Goal: Information Seeking & Learning: Learn about a topic

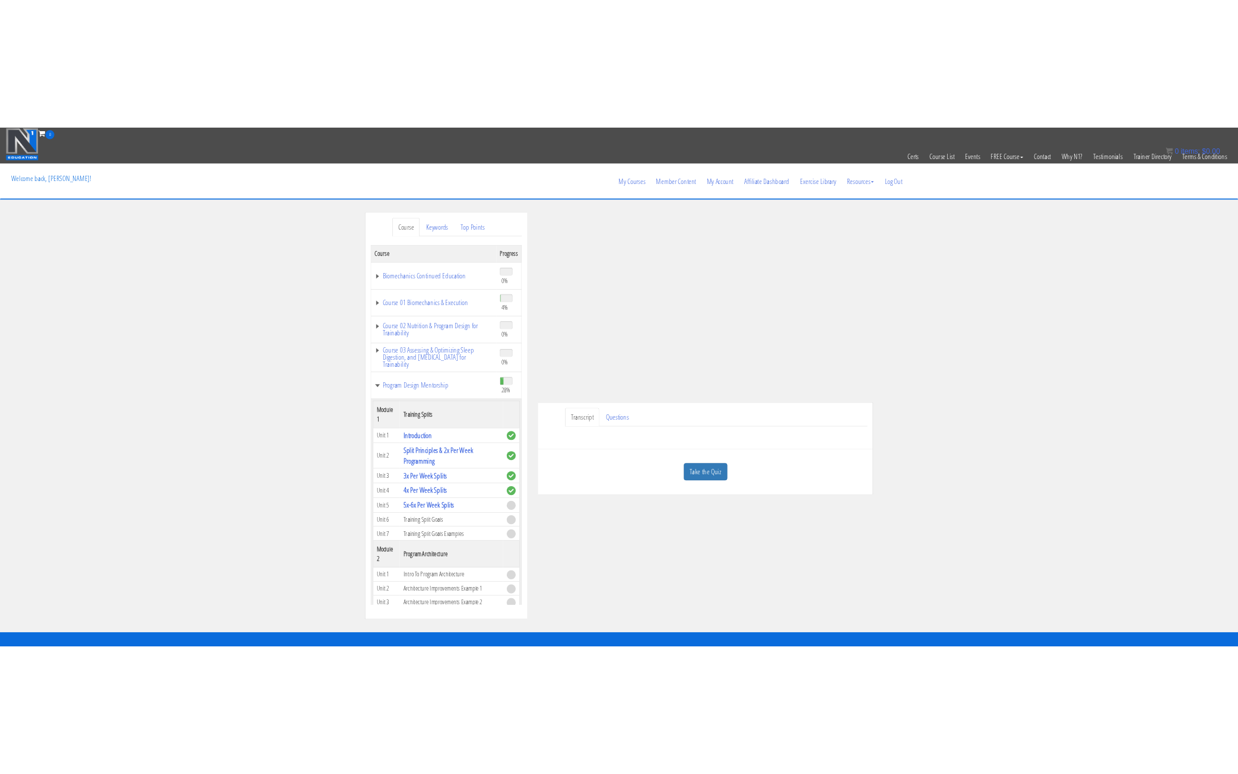
scroll to position [237, 0]
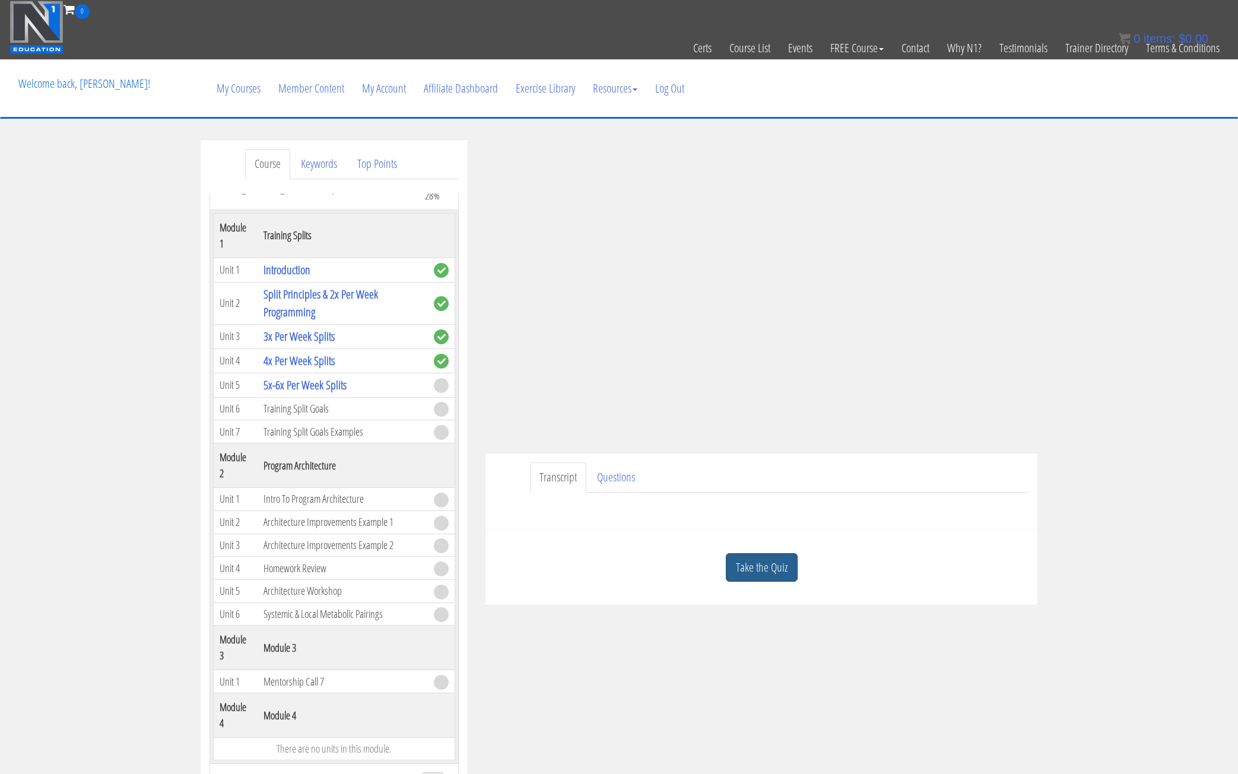
click at [768, 568] on link "Take the Quiz" at bounding box center [762, 567] width 72 height 29
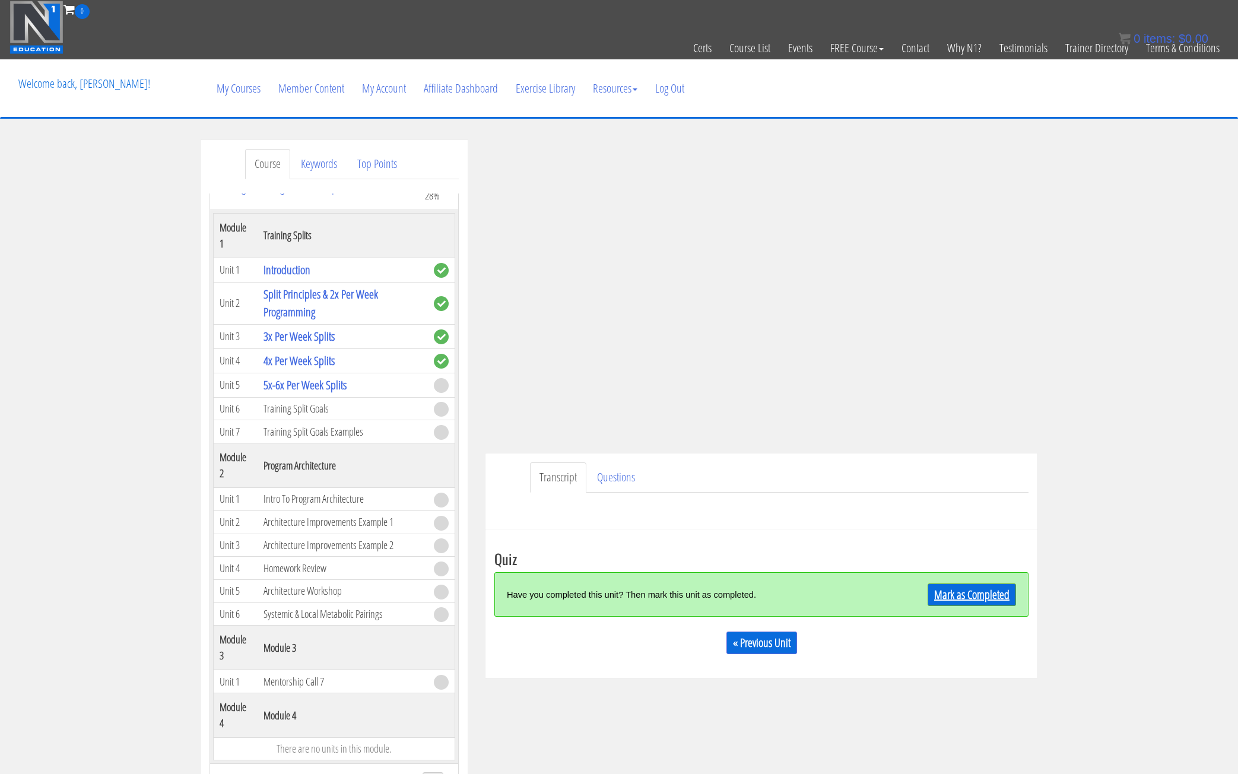
click at [955, 595] on link "Mark as Completed" at bounding box center [971, 594] width 88 height 23
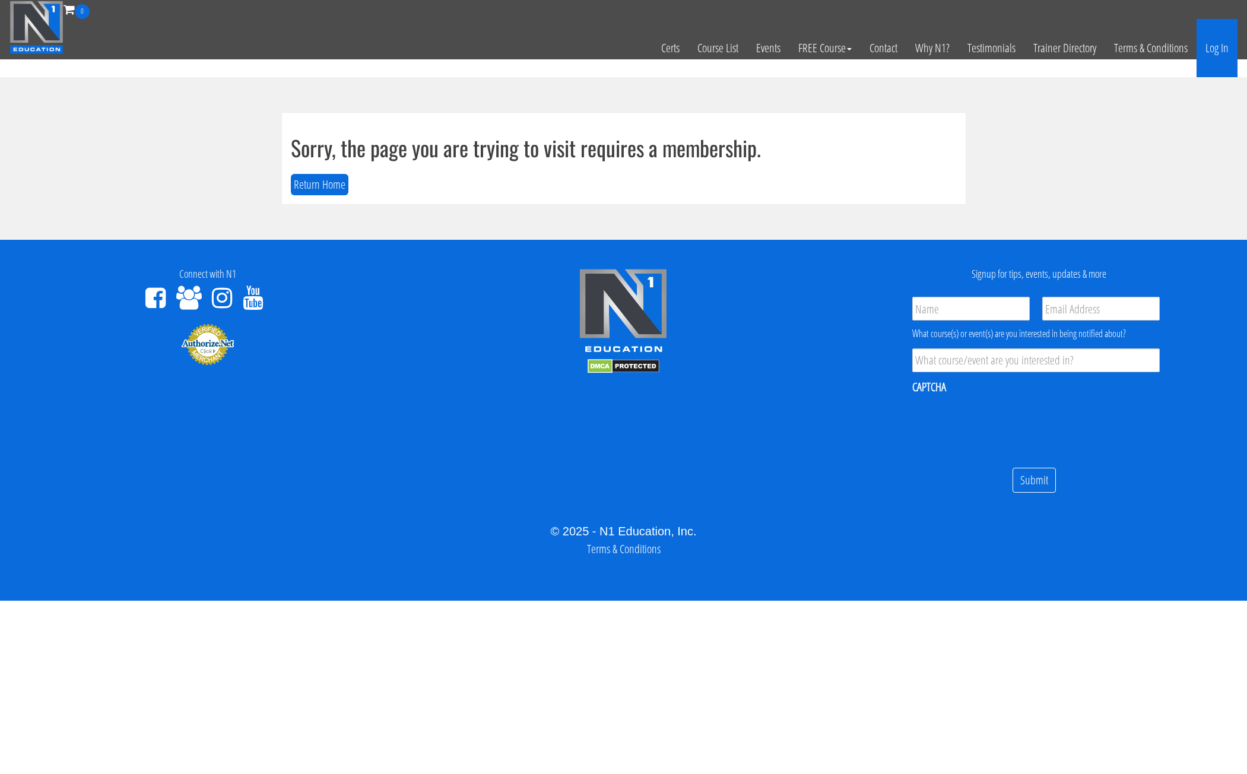
click at [1215, 45] on link "Log In" at bounding box center [1216, 48] width 41 height 58
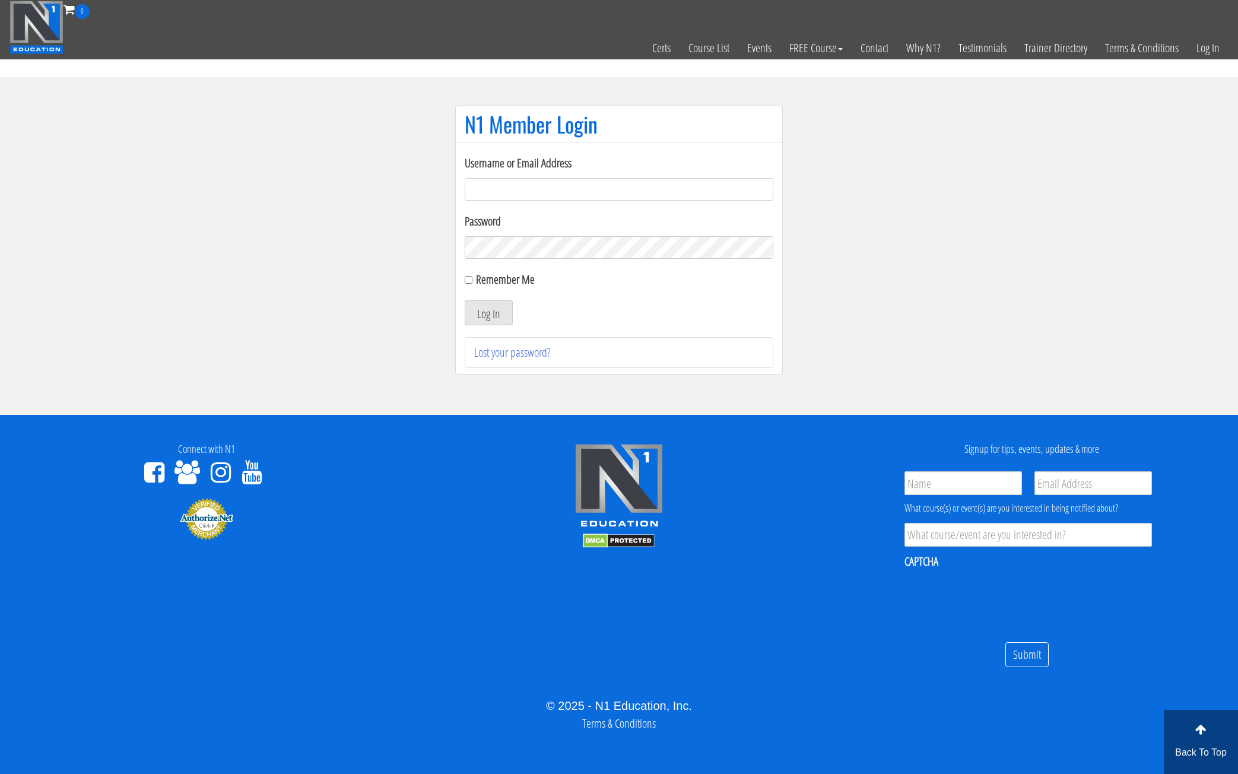
type input "bronsonleunghk@gmail.com"
click at [465, 300] on button "Log In" at bounding box center [489, 312] width 48 height 25
click at [496, 312] on button "Log In" at bounding box center [489, 312] width 48 height 25
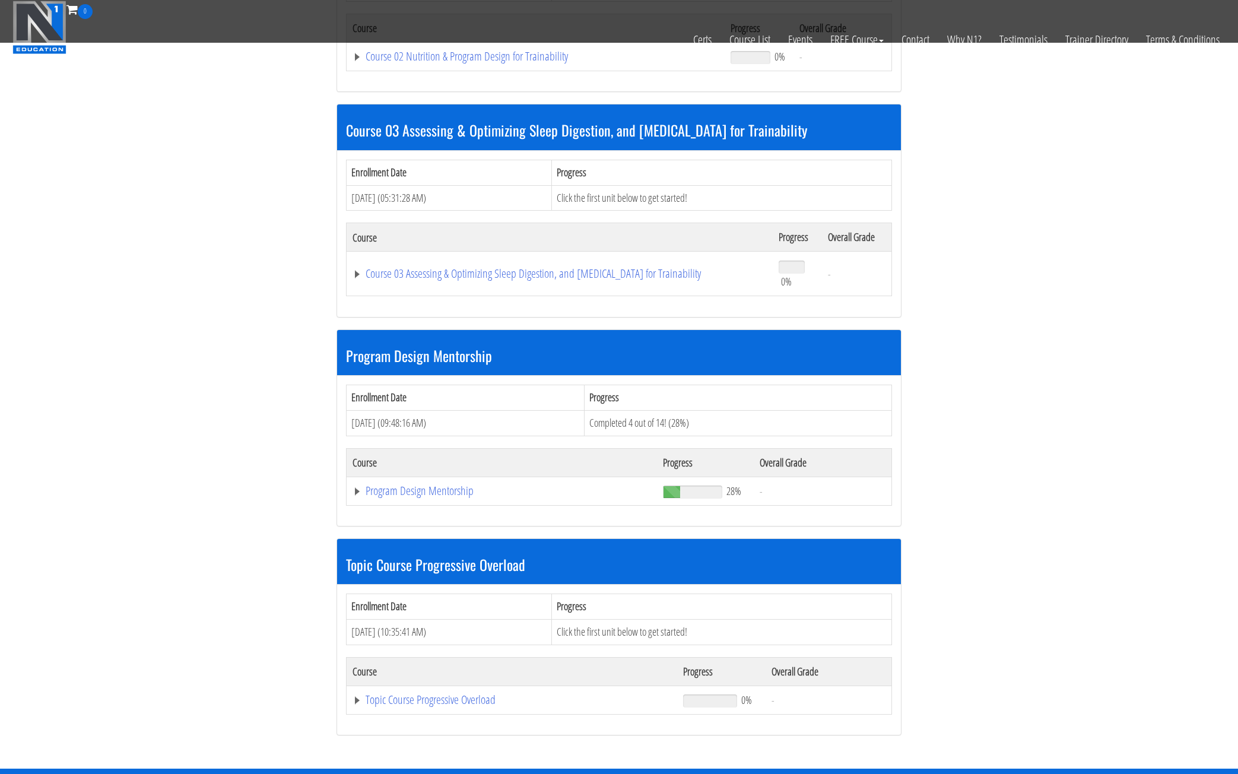
scroll to position [712, 0]
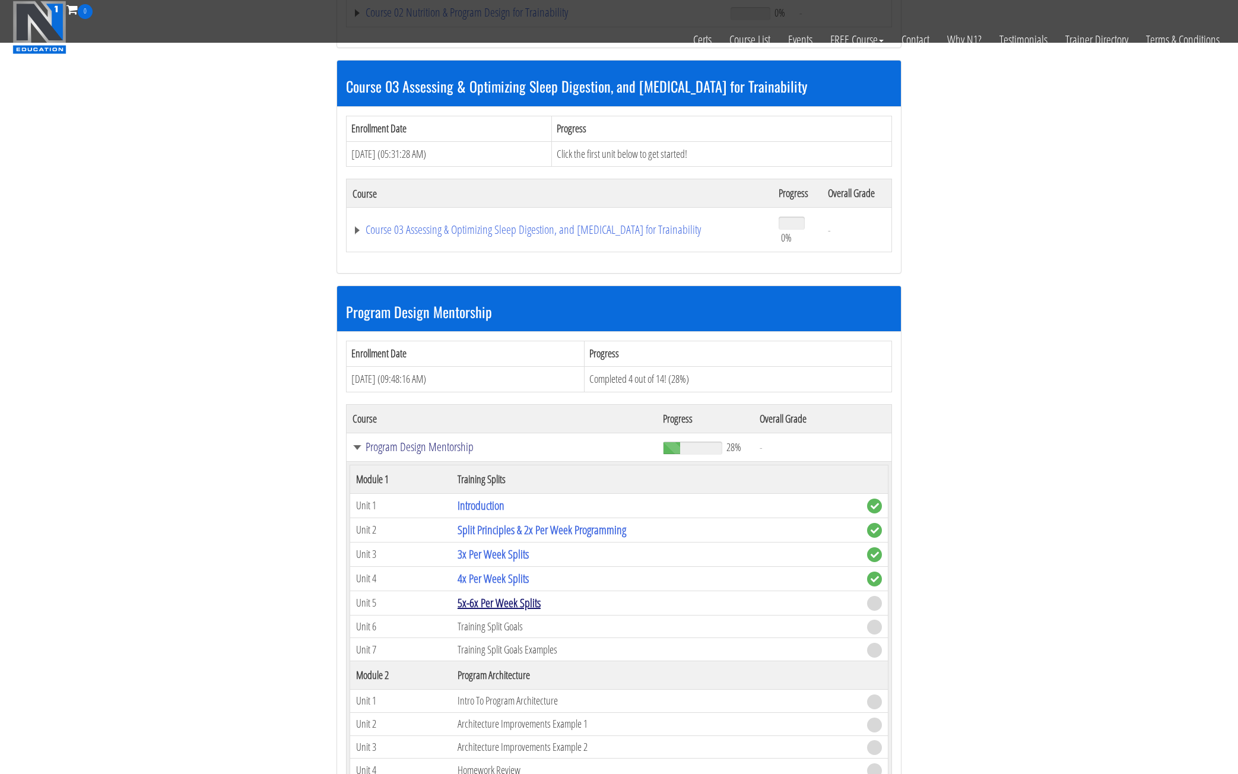
scroll to position [771, 0]
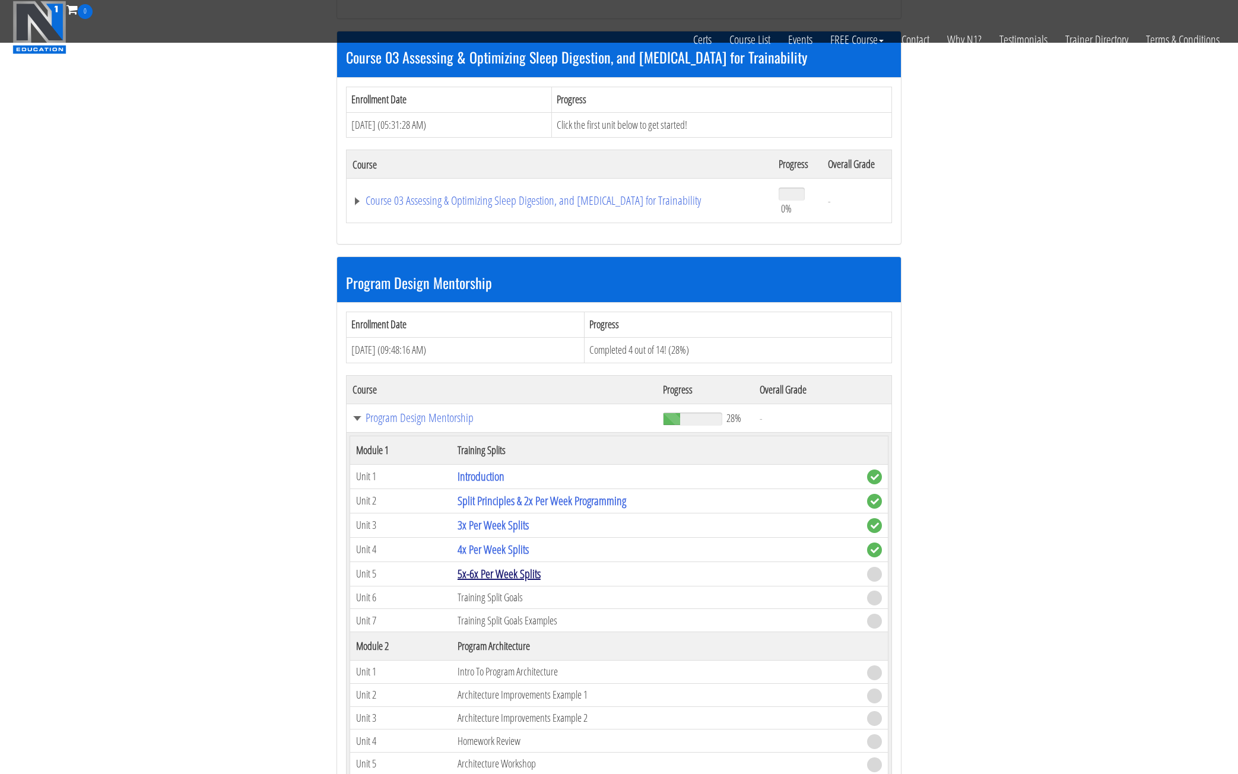
click at [484, 579] on link "5x-6x Per Week Splits" at bounding box center [499, 574] width 83 height 16
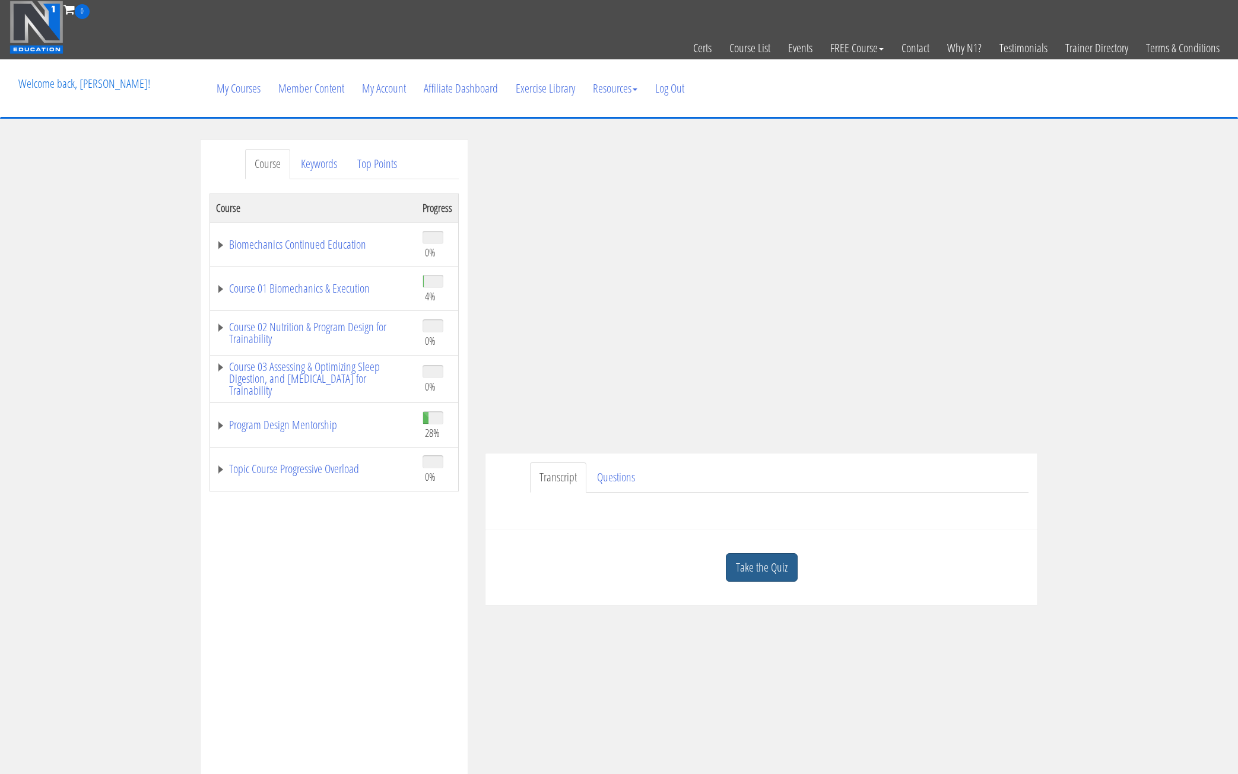
click at [761, 568] on link "Take the Quiz" at bounding box center [762, 567] width 72 height 29
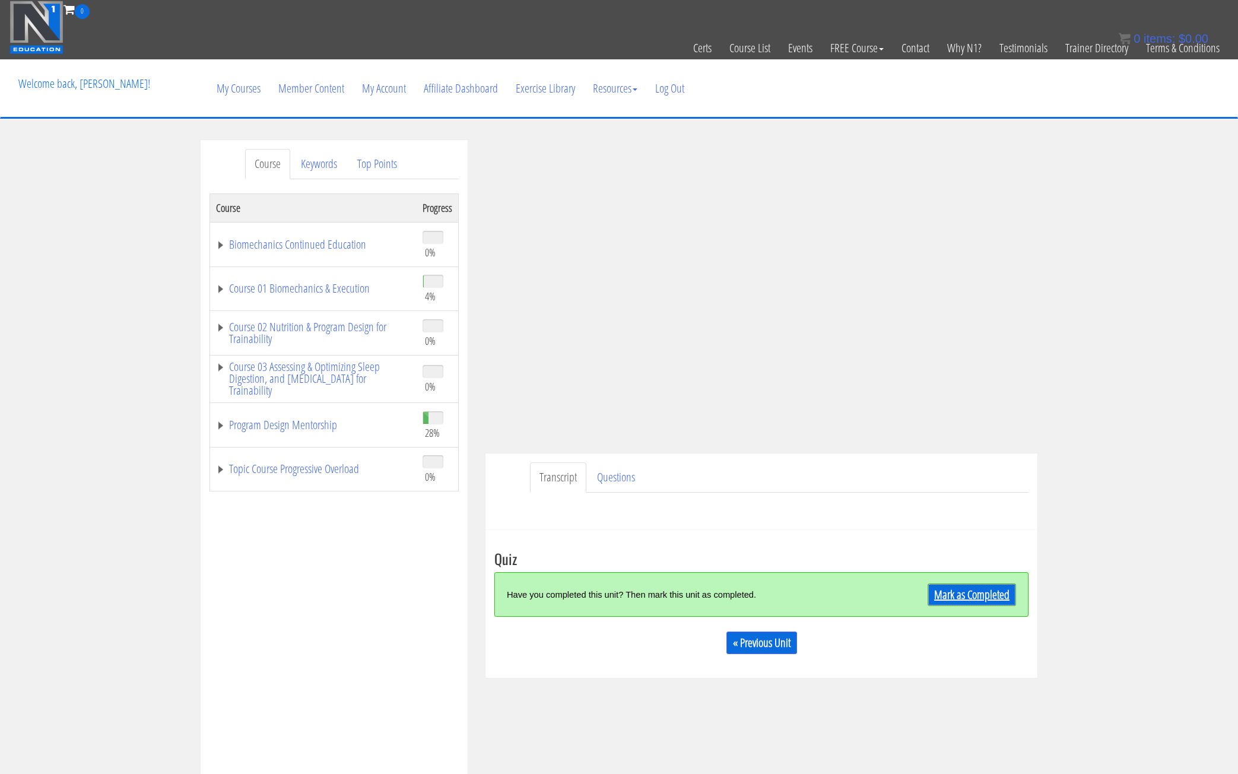
click at [971, 593] on link "Mark as Completed" at bounding box center [971, 594] width 88 height 23
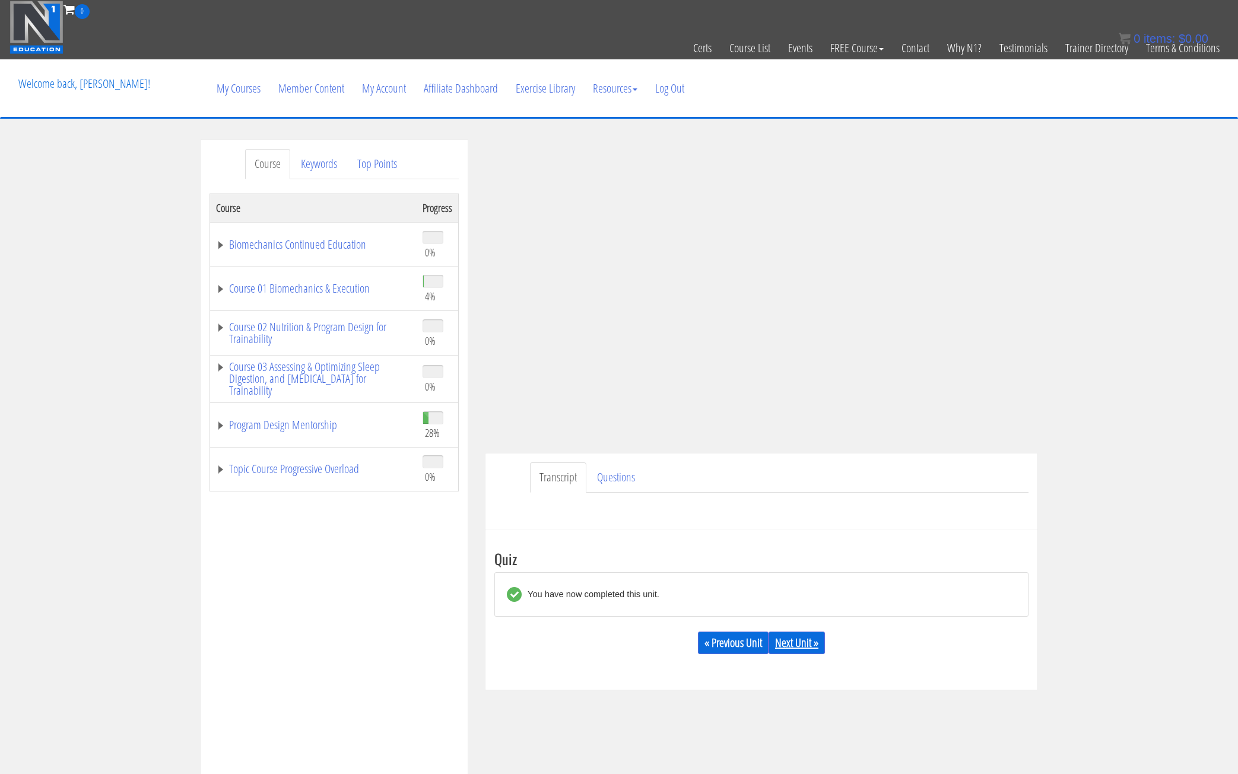
click at [802, 647] on link "Next Unit »" at bounding box center [796, 642] width 56 height 23
click at [222, 422] on link "Program Design Mentorship" at bounding box center [313, 425] width 195 height 12
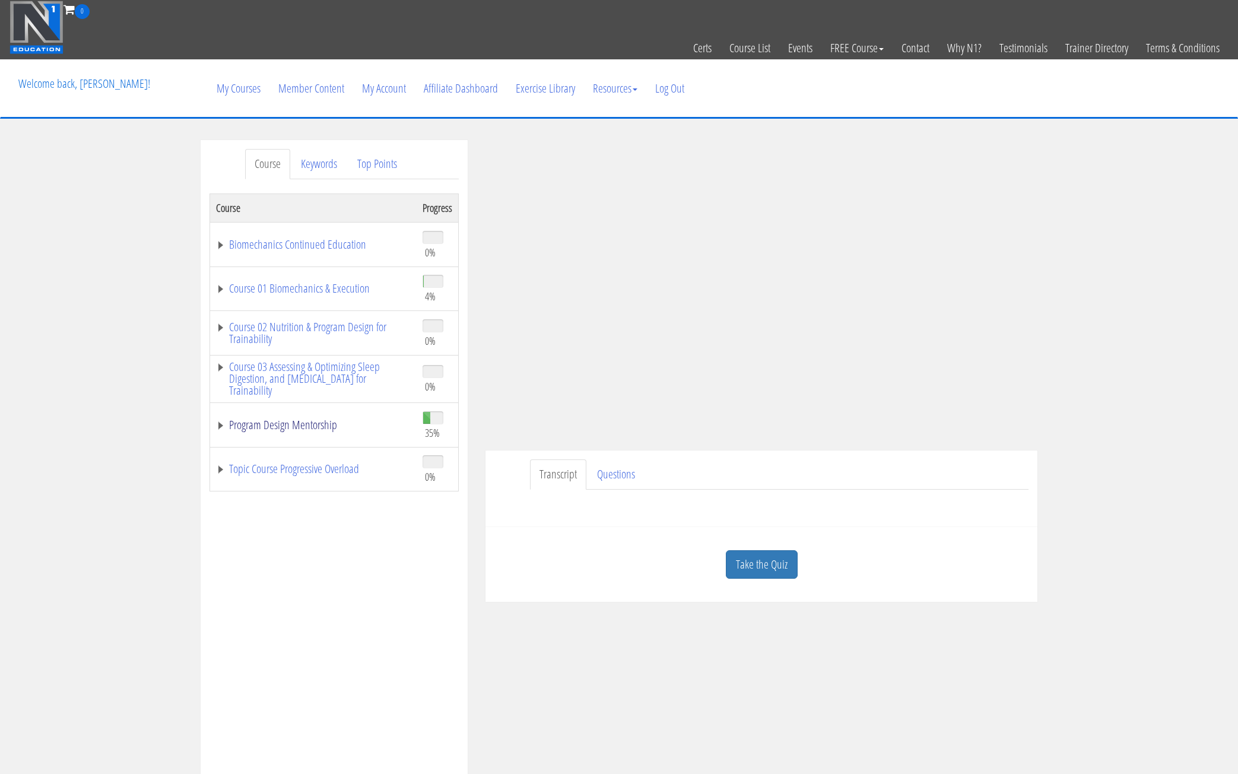
click at [217, 425] on link "Program Design Mentorship" at bounding box center [313, 425] width 195 height 12
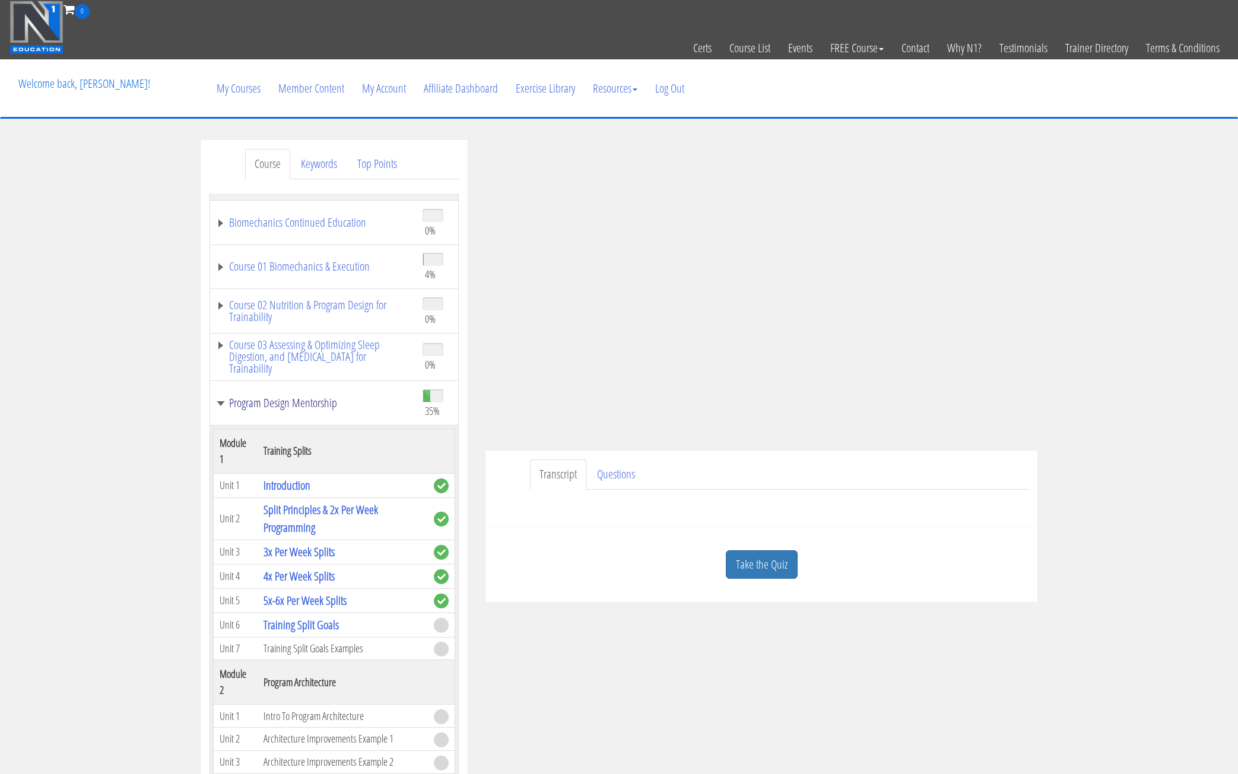
scroll to position [59, 0]
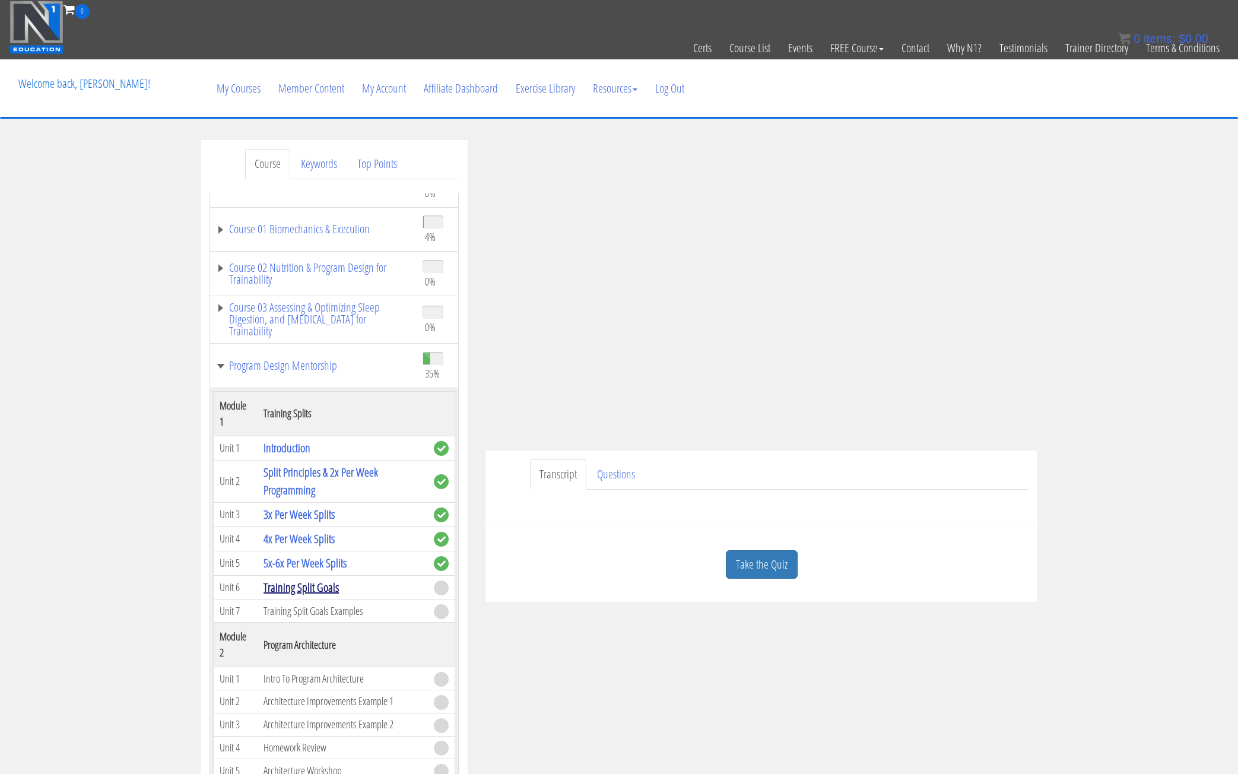
click at [306, 590] on link "Training Split Goals" at bounding box center [300, 587] width 75 height 16
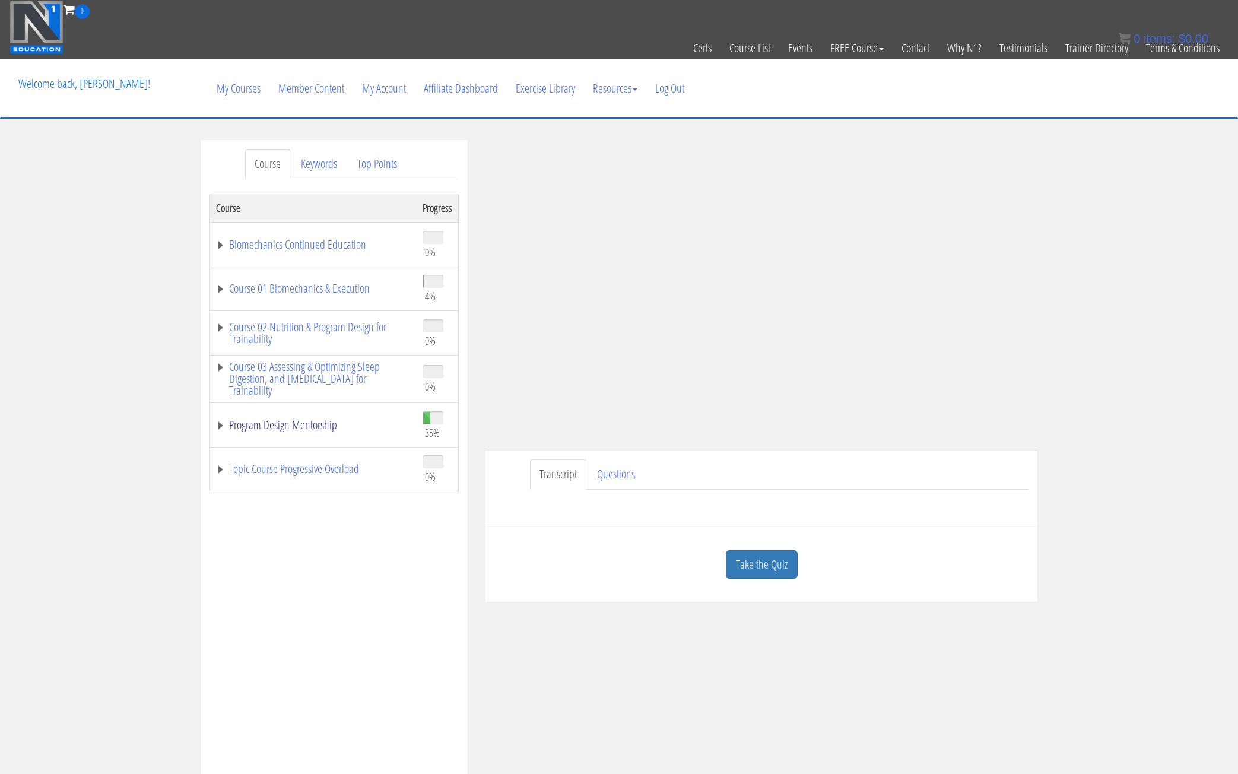
click at [224, 429] on link "Program Design Mentorship" at bounding box center [313, 425] width 195 height 12
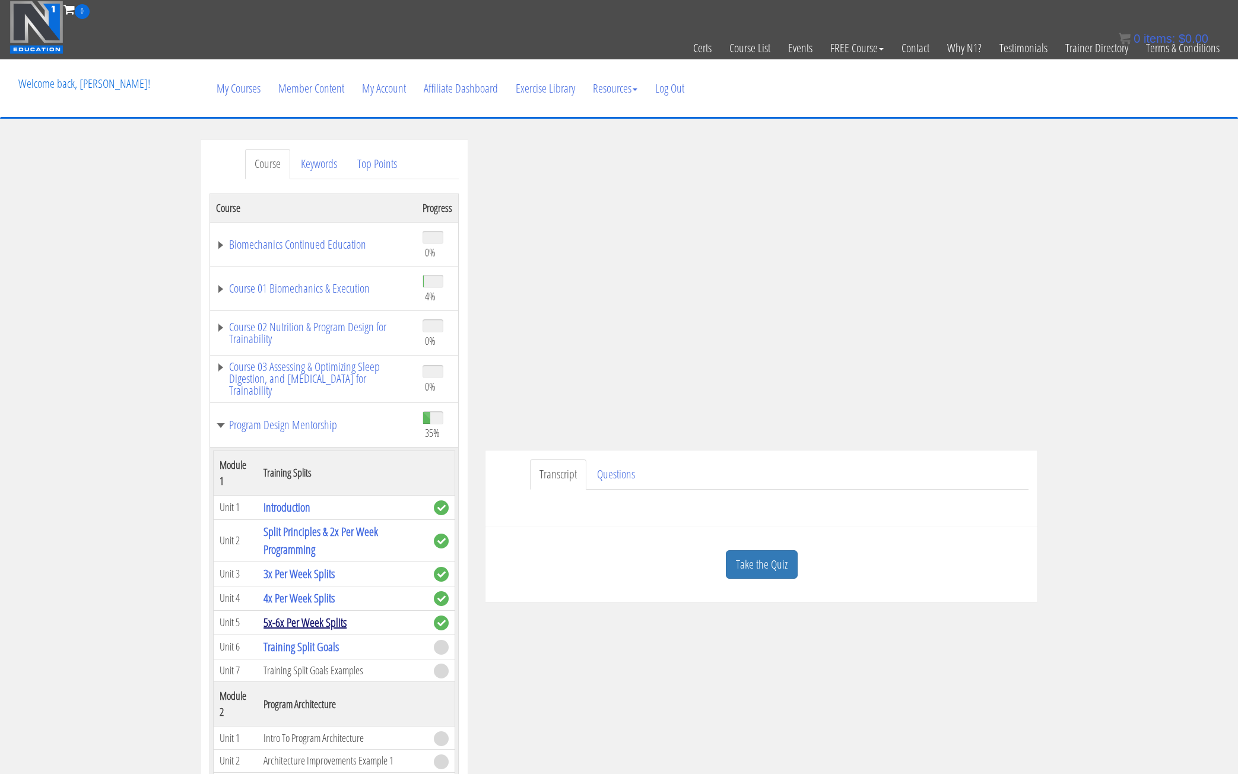
click at [288, 626] on link "5x-6x Per Week Splits" at bounding box center [304, 622] width 83 height 16
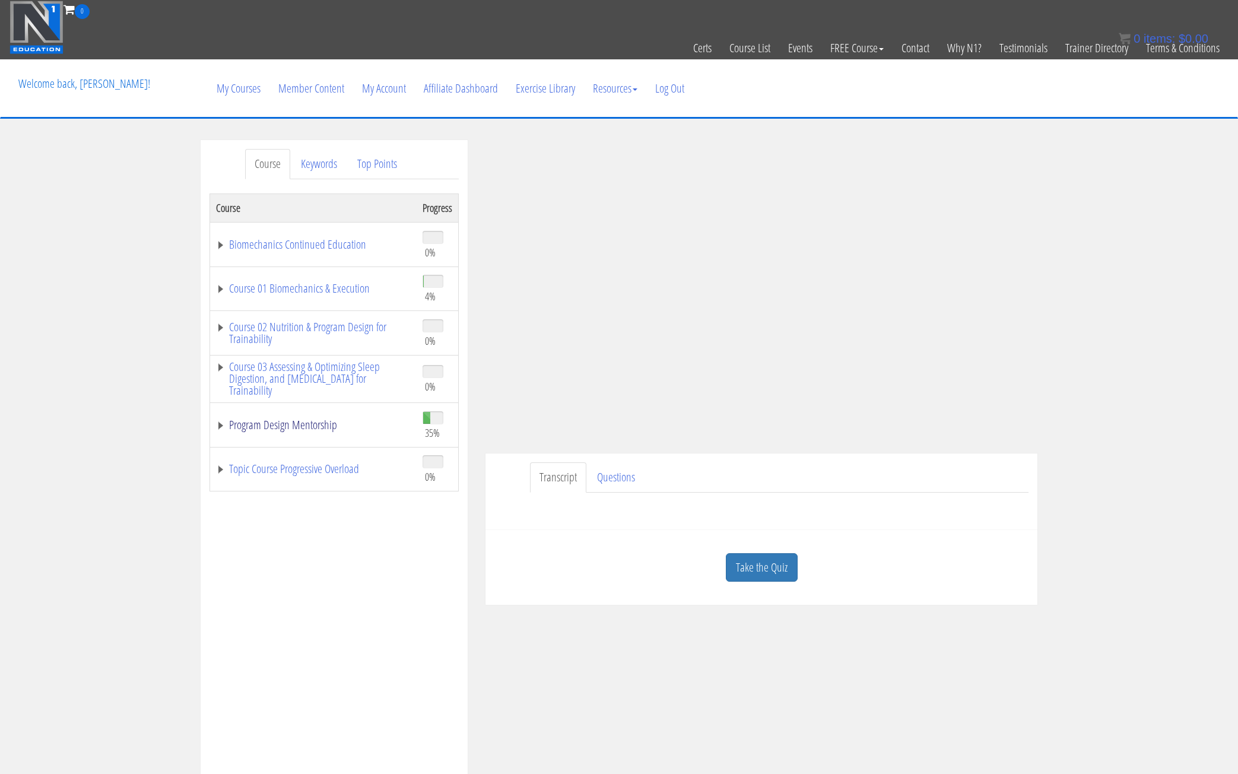
click at [218, 425] on link "Program Design Mentorship" at bounding box center [313, 425] width 195 height 12
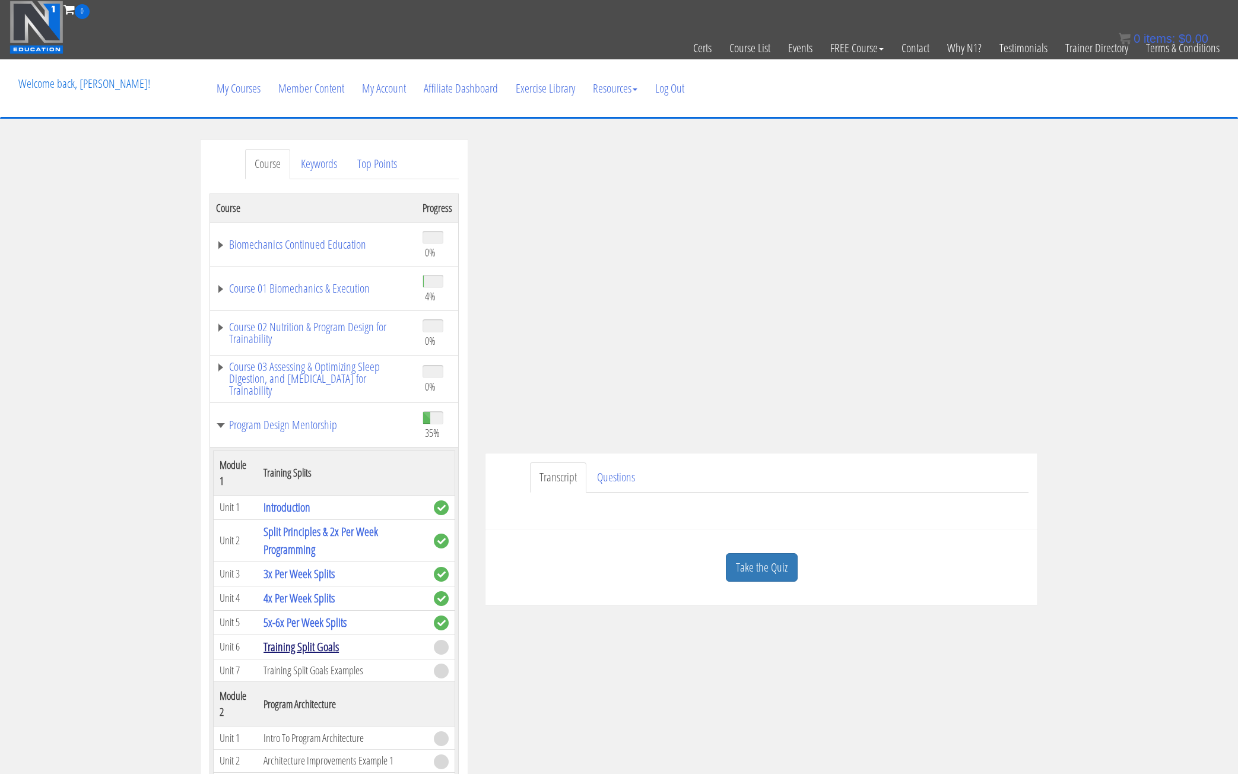
click at [318, 646] on link "Training Split Goals" at bounding box center [300, 646] width 75 height 16
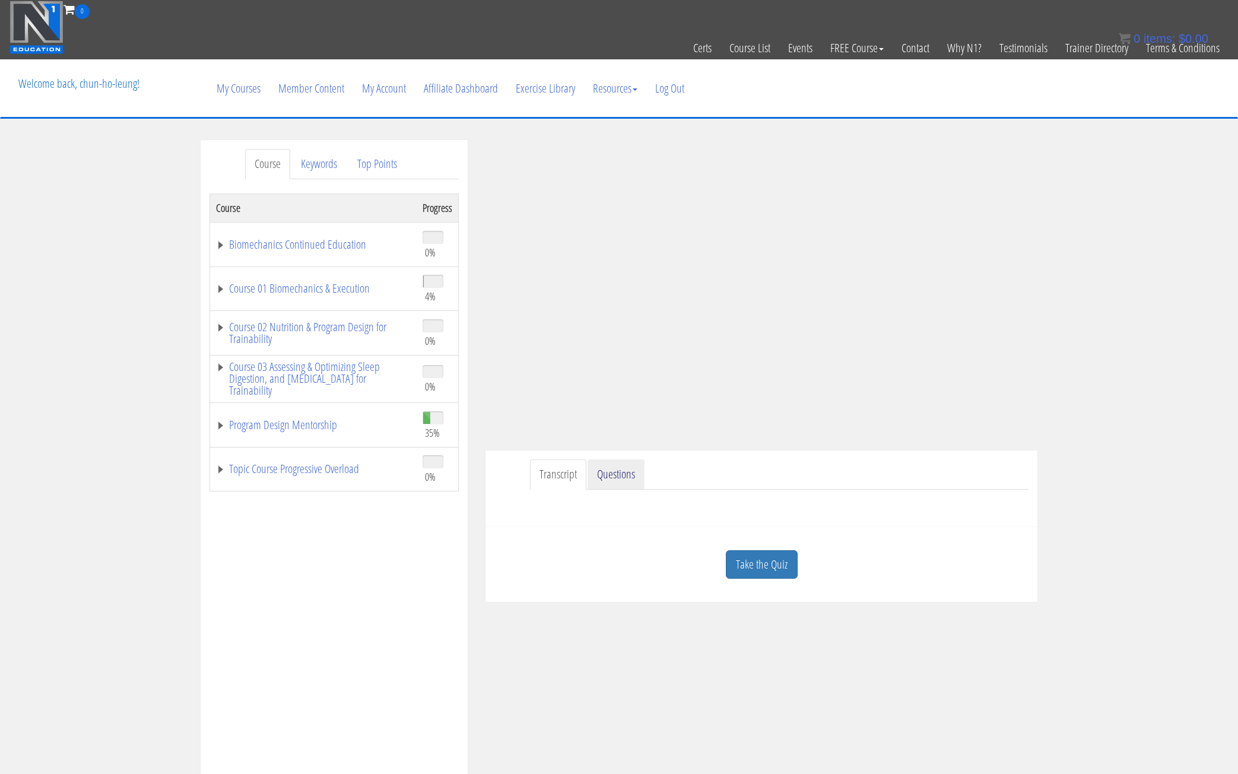
click at [601, 472] on link "Questions" at bounding box center [615, 474] width 57 height 30
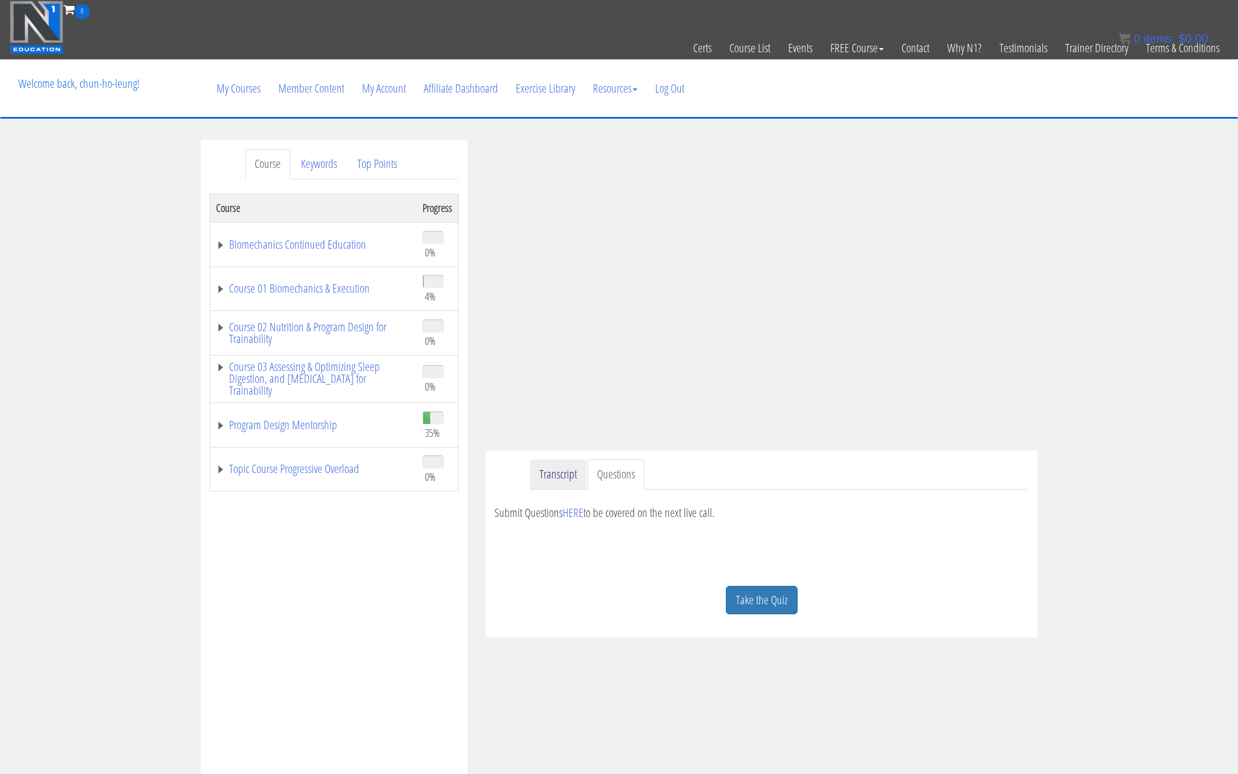
click at [543, 477] on link "Transcript" at bounding box center [558, 474] width 56 height 30
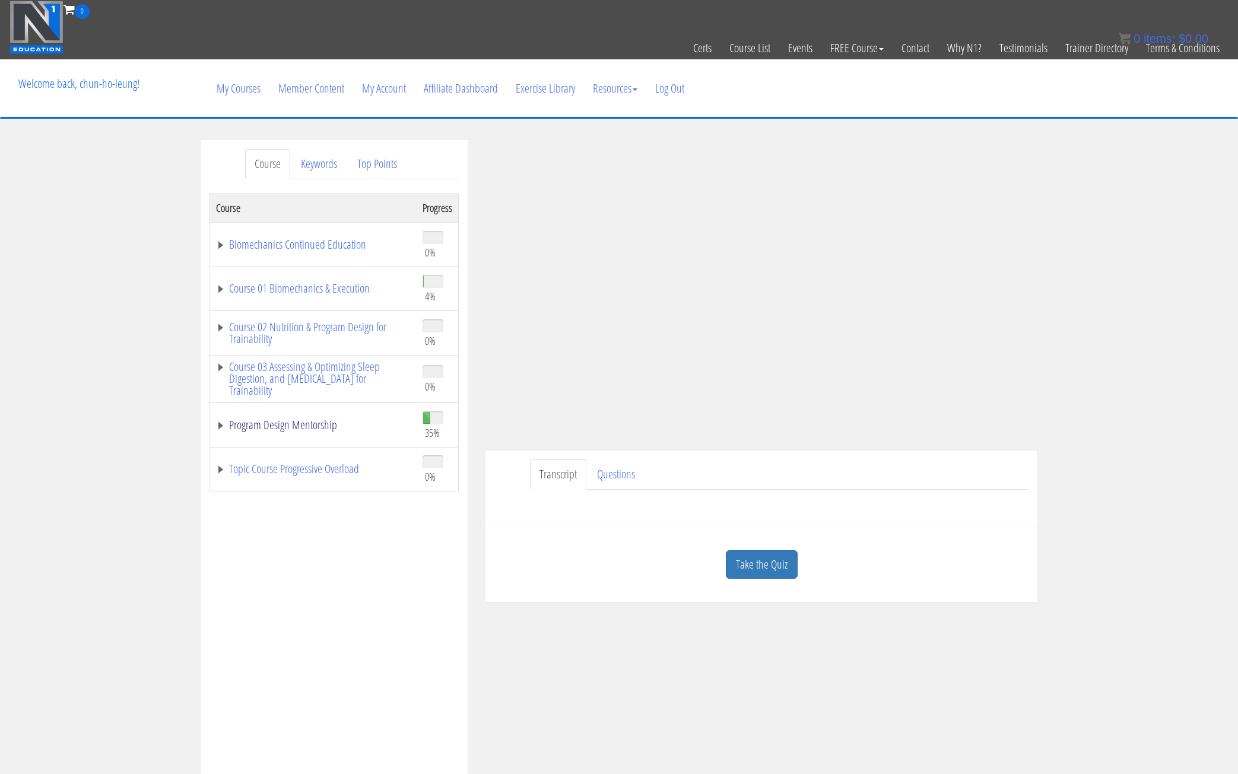
click at [217, 428] on link "Program Design Mentorship" at bounding box center [313, 425] width 195 height 12
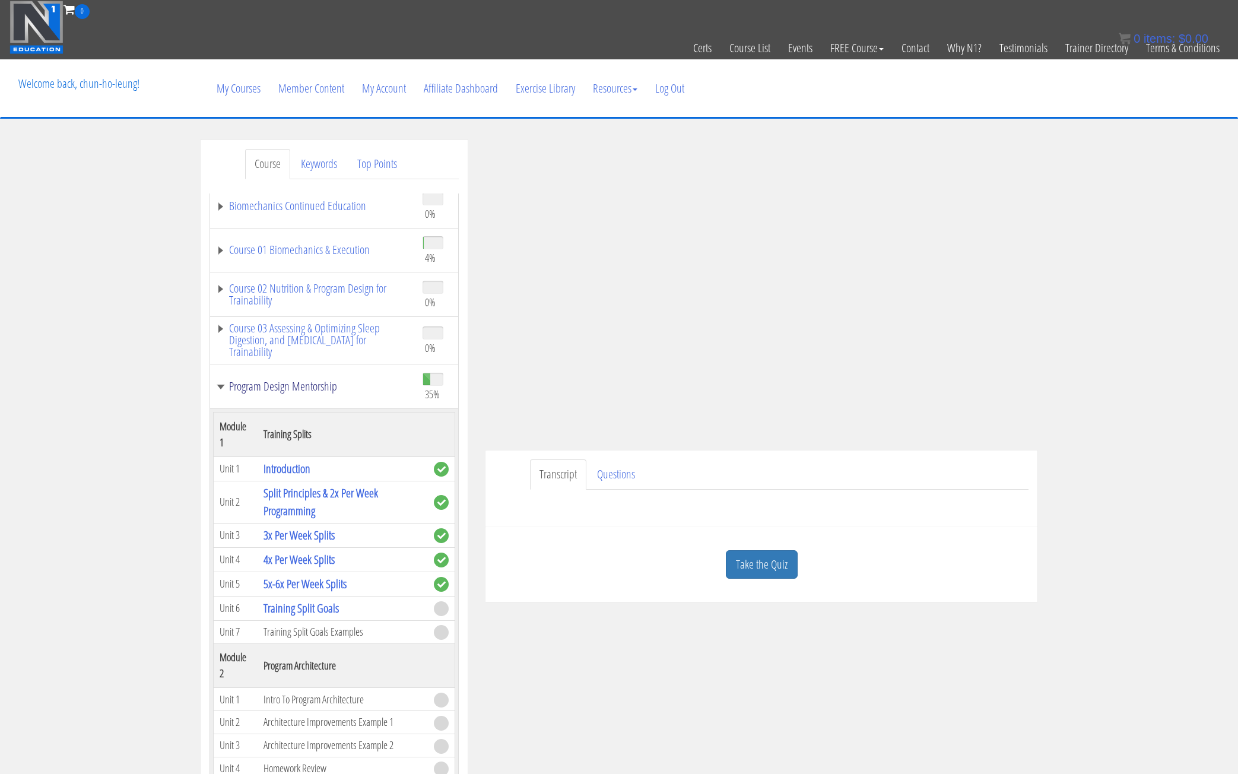
scroll to position [59, 0]
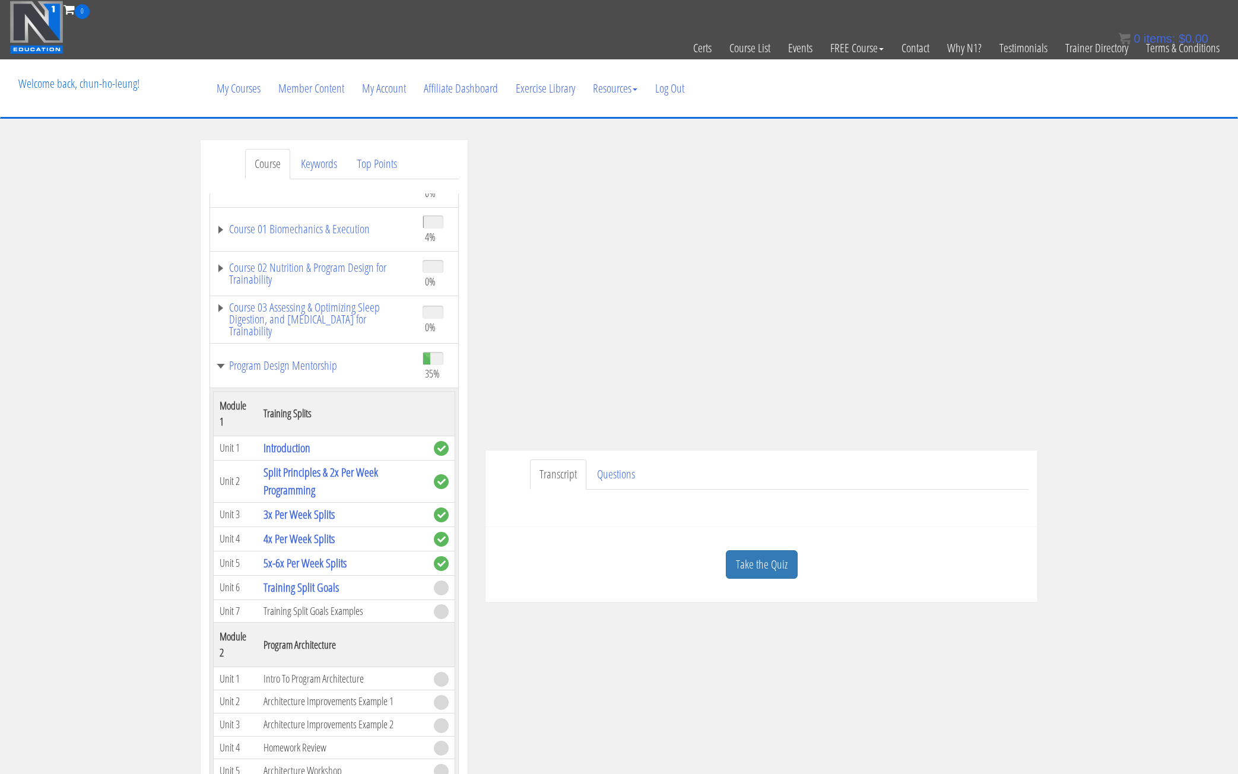
drag, startPoint x: 316, startPoint y: 610, endPoint x: 316, endPoint y: 603, distance: 6.5
click at [316, 610] on td "Training Split Goals Examples" at bounding box center [343, 610] width 170 height 23
click at [320, 564] on link "5x-6x Per Week Splits" at bounding box center [304, 563] width 83 height 16
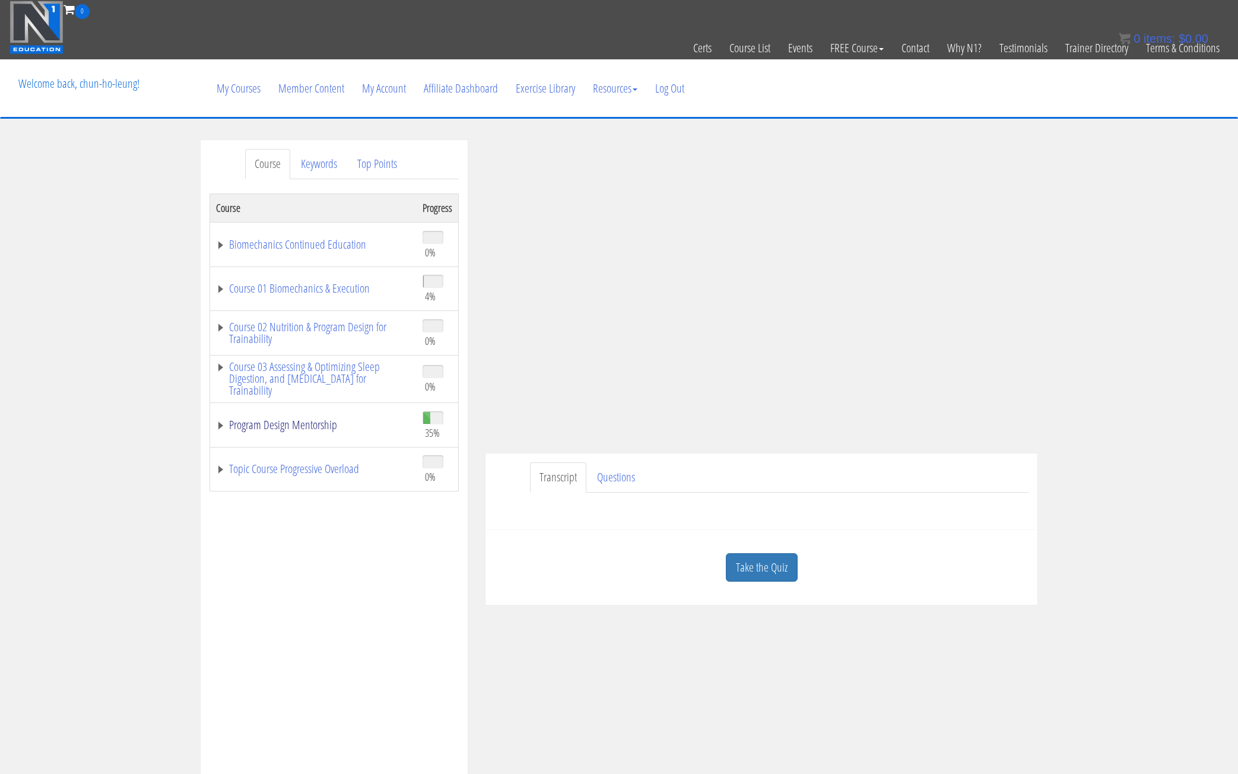
click at [220, 428] on link "Program Design Mentorship" at bounding box center [313, 425] width 195 height 12
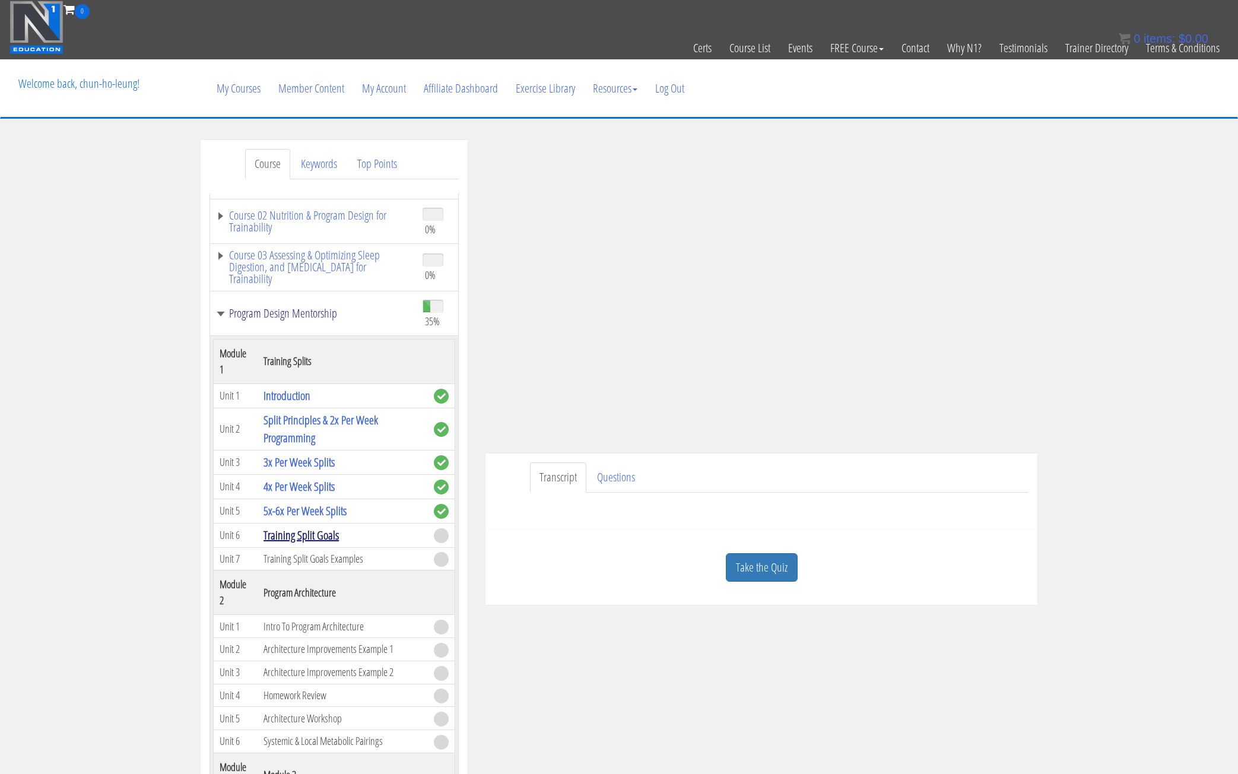
scroll to position [119, 0]
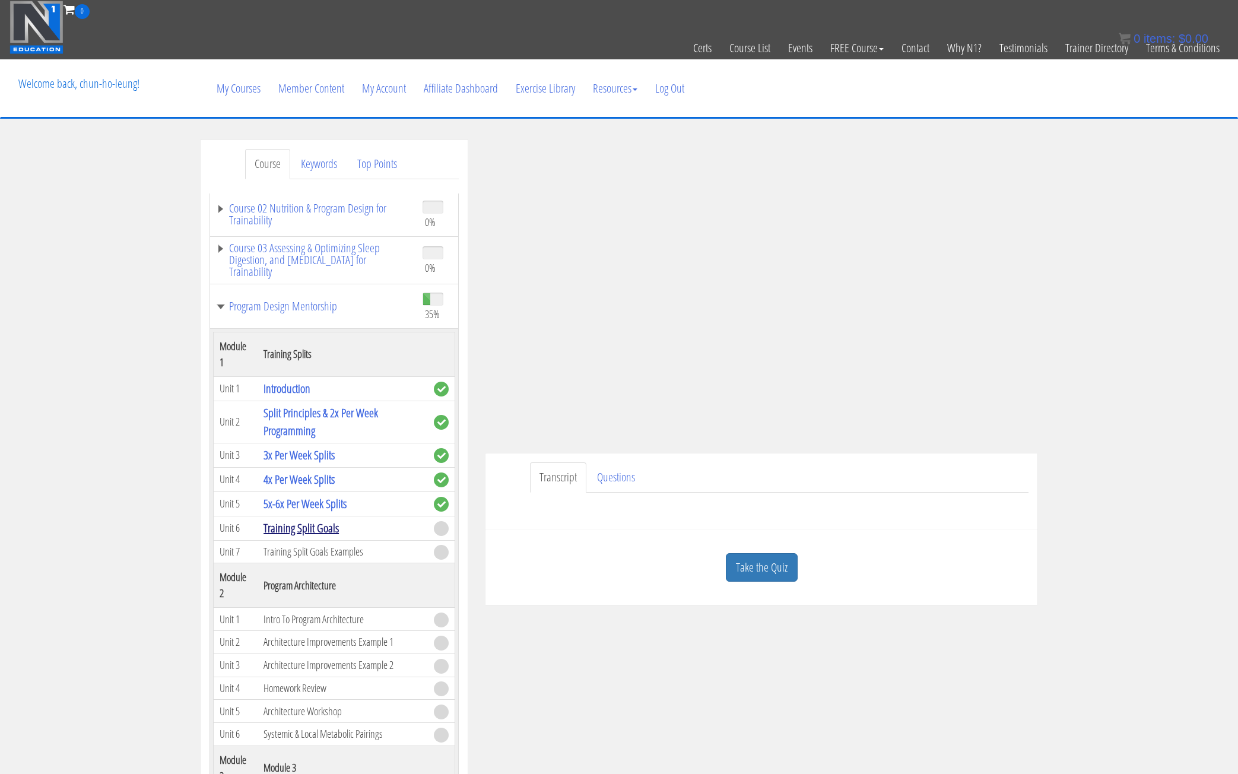
click at [313, 530] on link "Training Split Goals" at bounding box center [300, 528] width 75 height 16
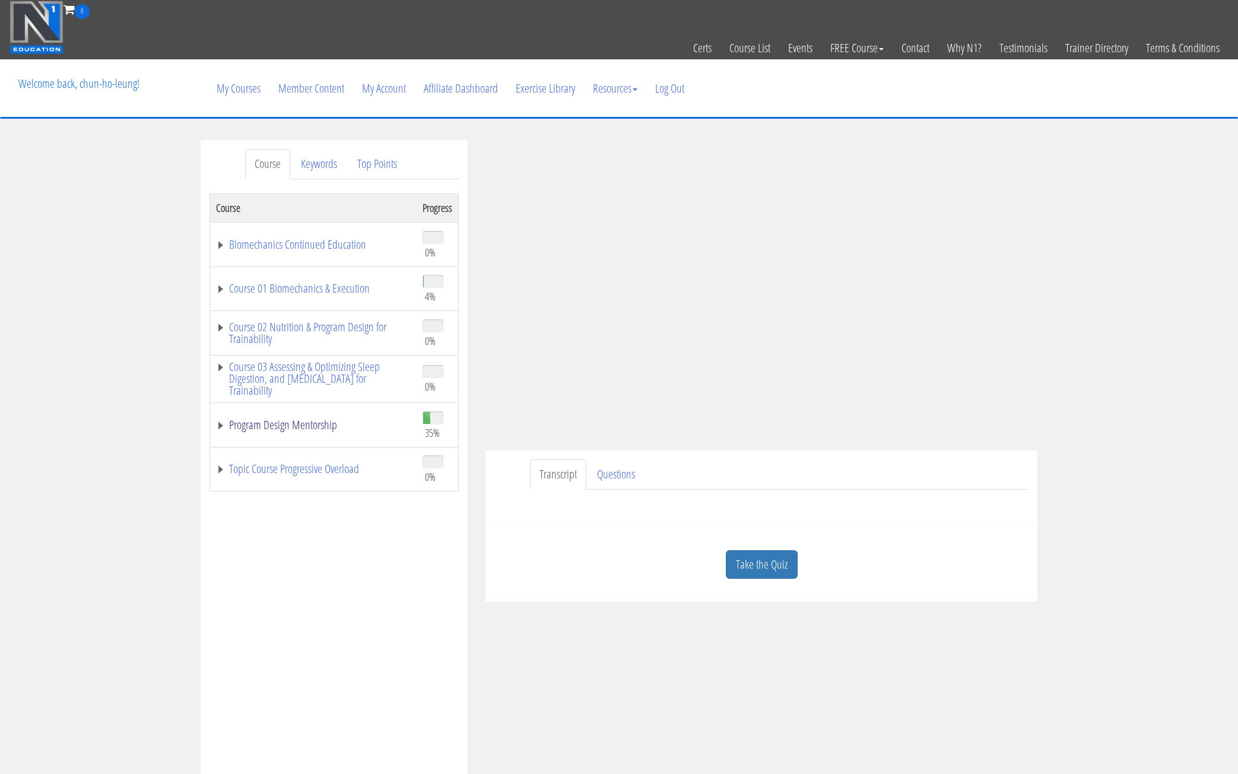
click at [219, 425] on link "Program Design Mentorship" at bounding box center [313, 425] width 195 height 12
click at [622, 475] on link "Questions" at bounding box center [615, 474] width 57 height 30
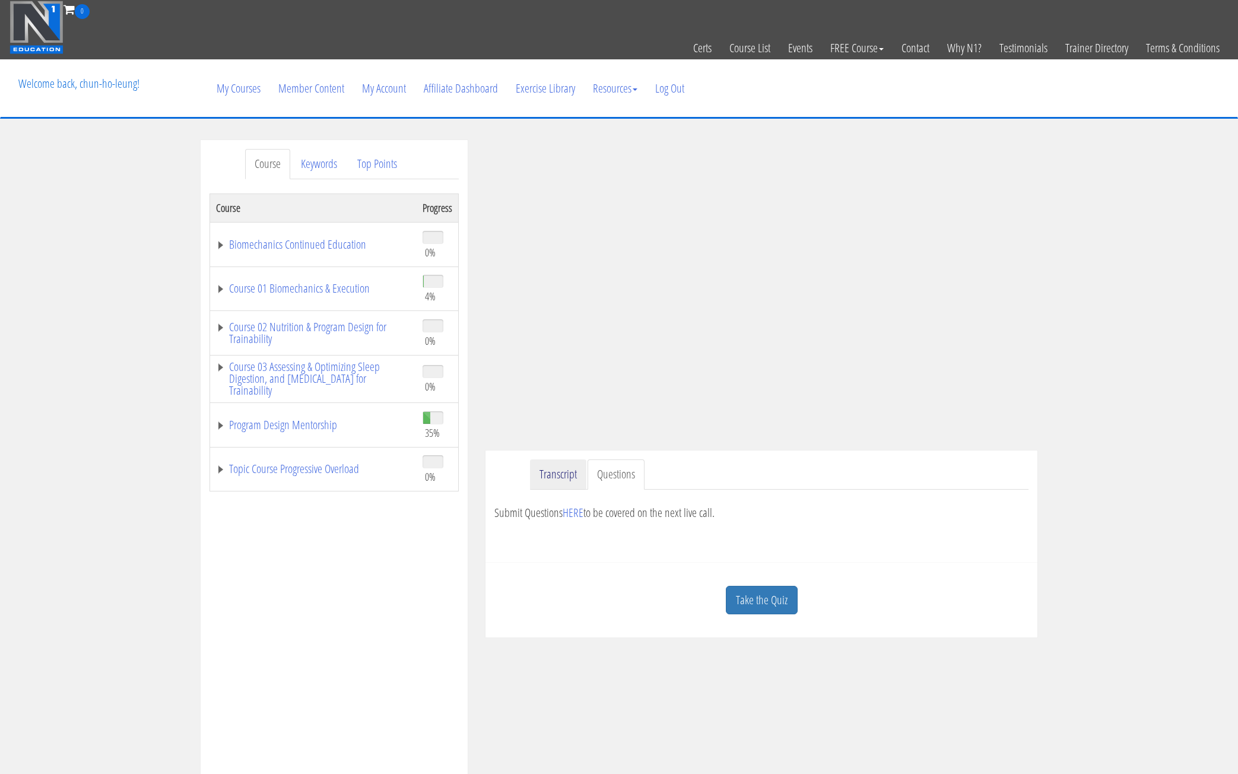
click at [555, 484] on link "Transcript" at bounding box center [558, 474] width 56 height 30
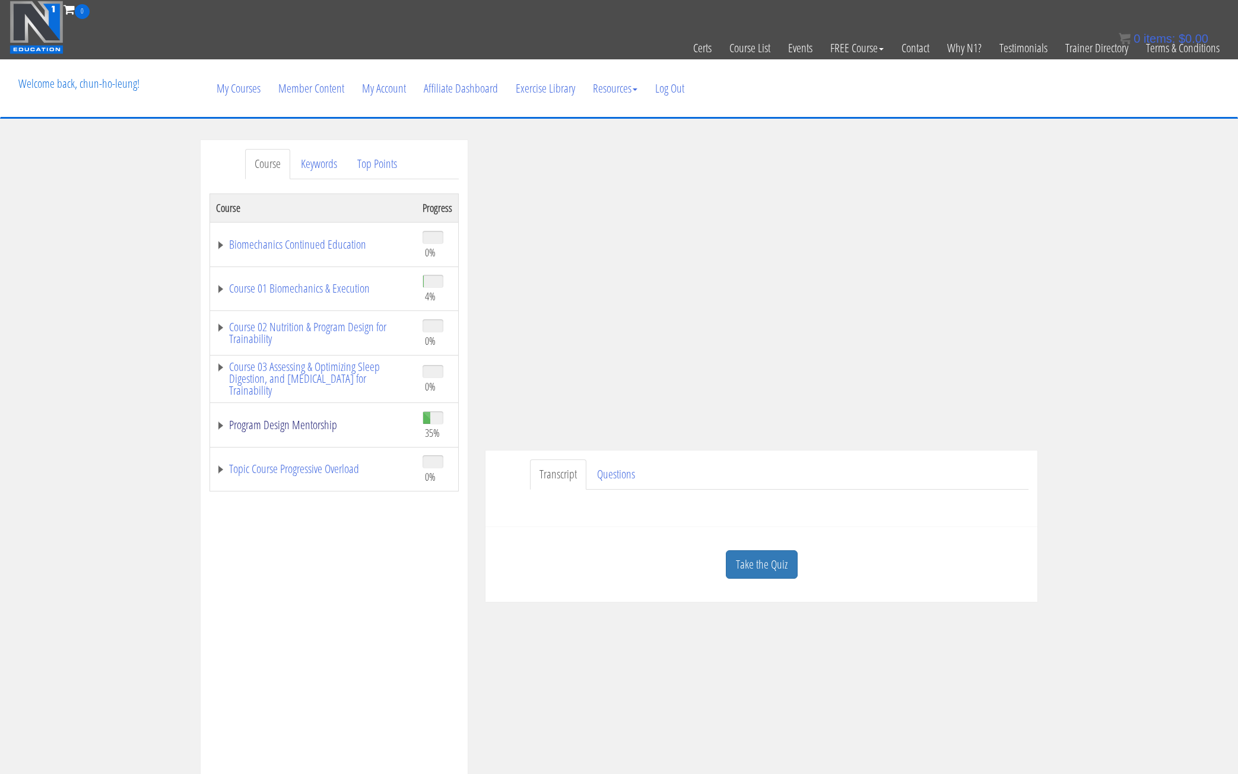
click at [217, 427] on link "Program Design Mentorship" at bounding box center [313, 425] width 195 height 12
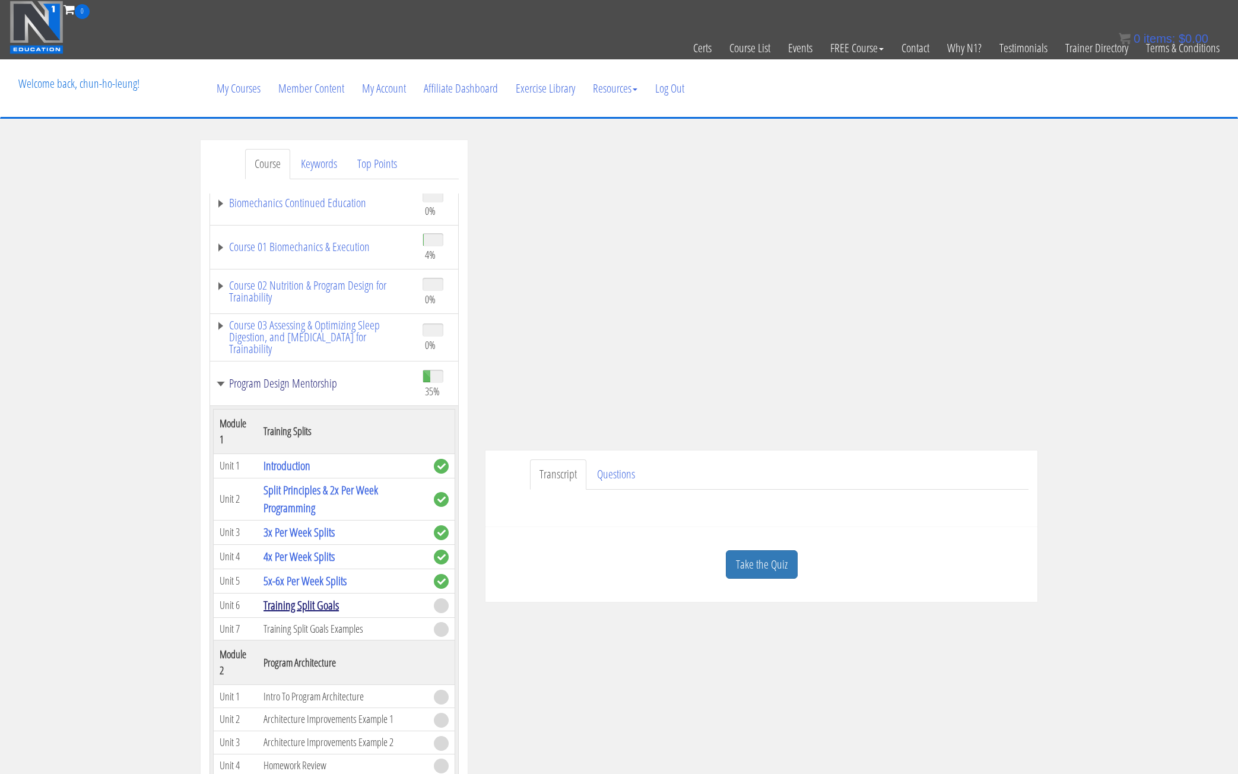
scroll to position [59, 0]
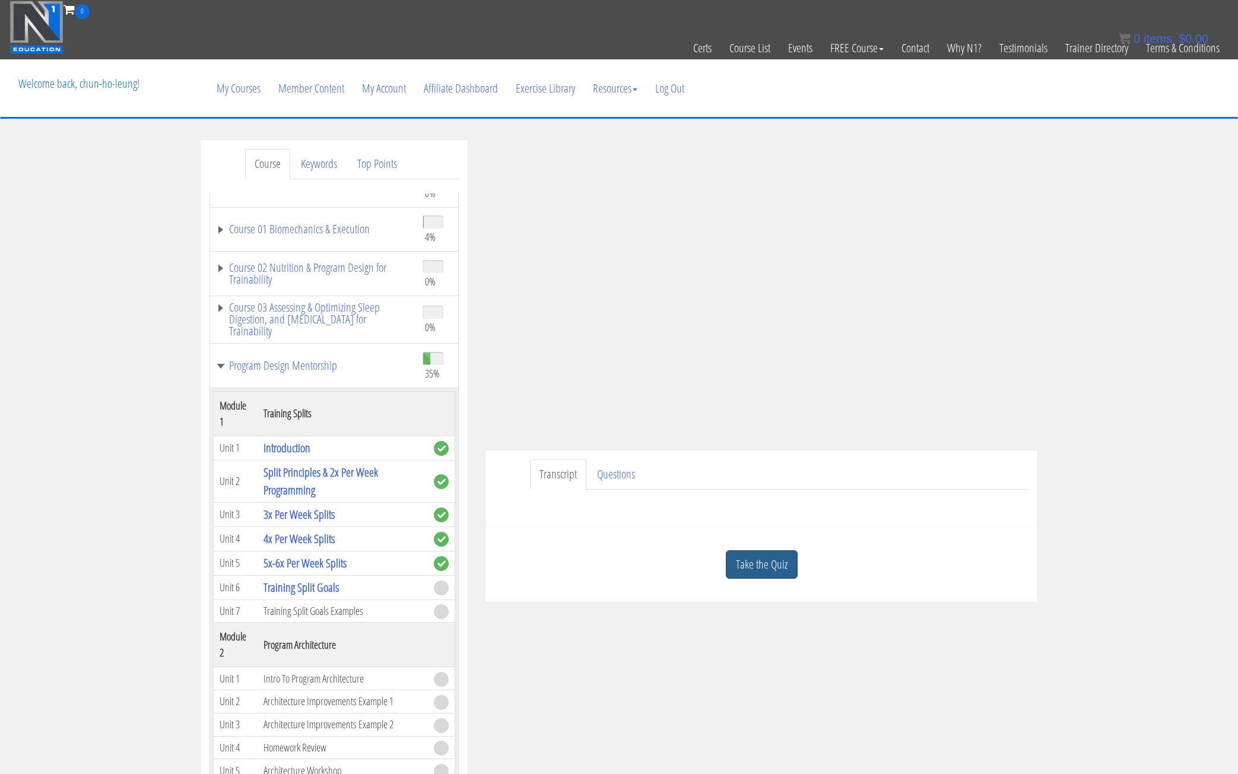
click at [792, 568] on link "Take the Quiz" at bounding box center [762, 564] width 72 height 29
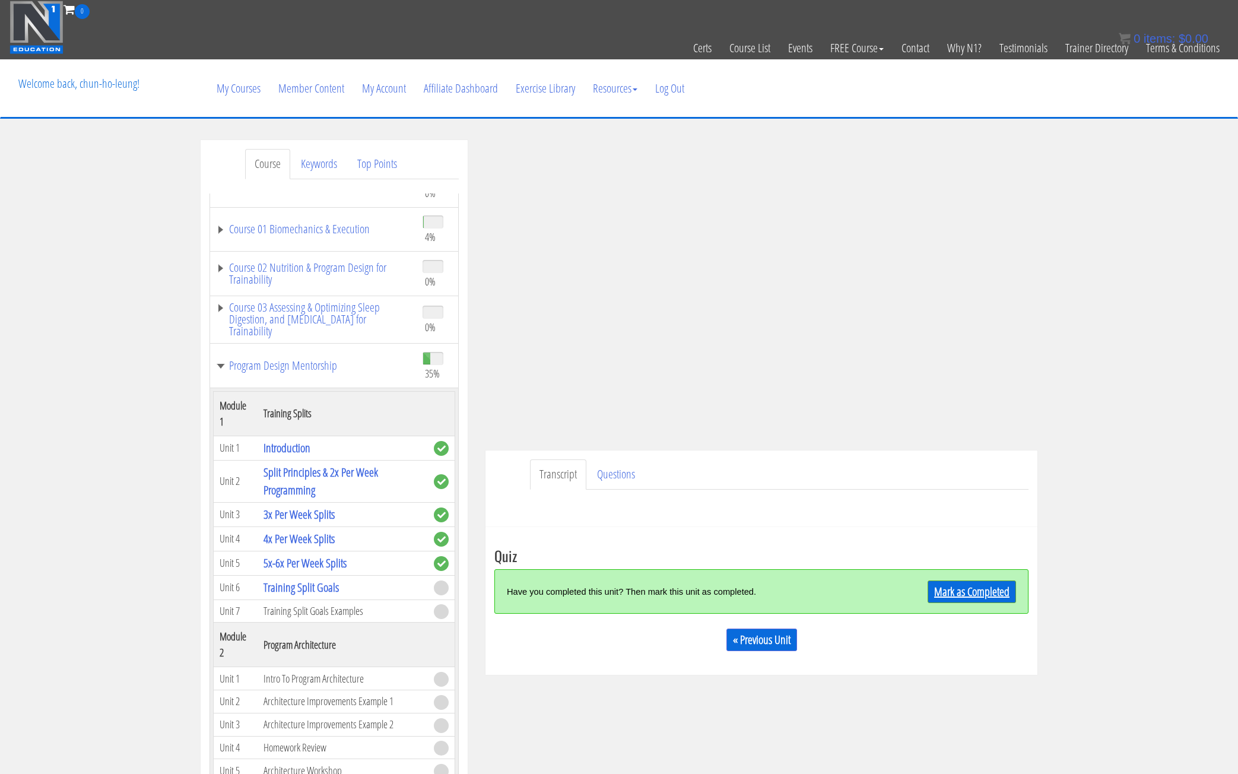
click at [958, 595] on link "Mark as Completed" at bounding box center [971, 591] width 88 height 23
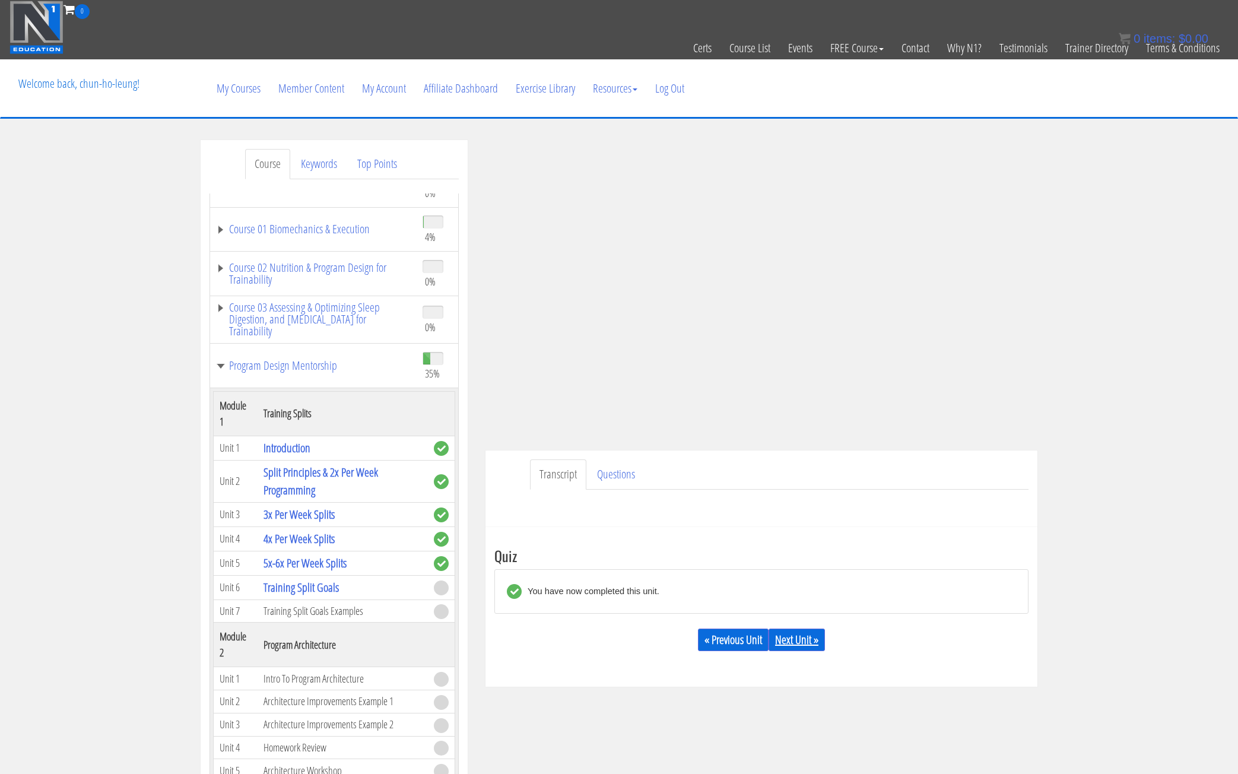
click at [788, 642] on link "Next Unit »" at bounding box center [796, 639] width 56 height 23
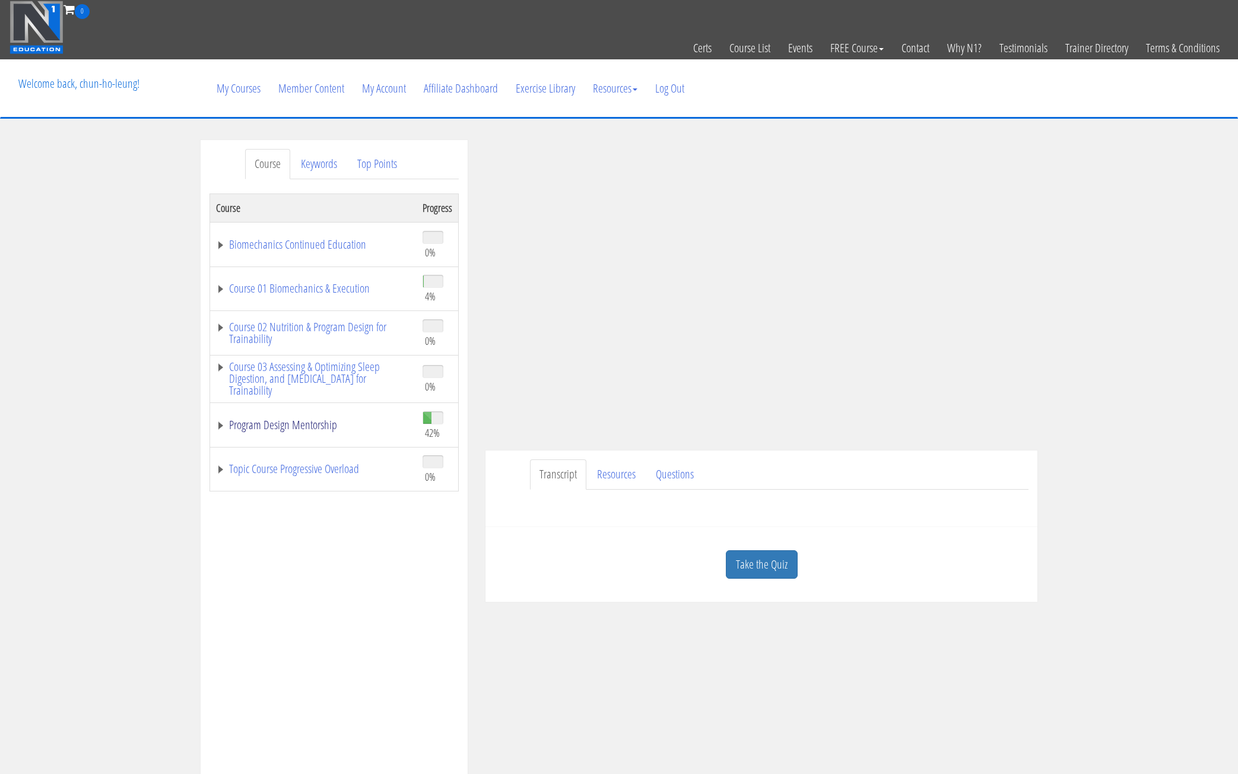
click at [218, 425] on link "Program Design Mentorship" at bounding box center [313, 425] width 195 height 12
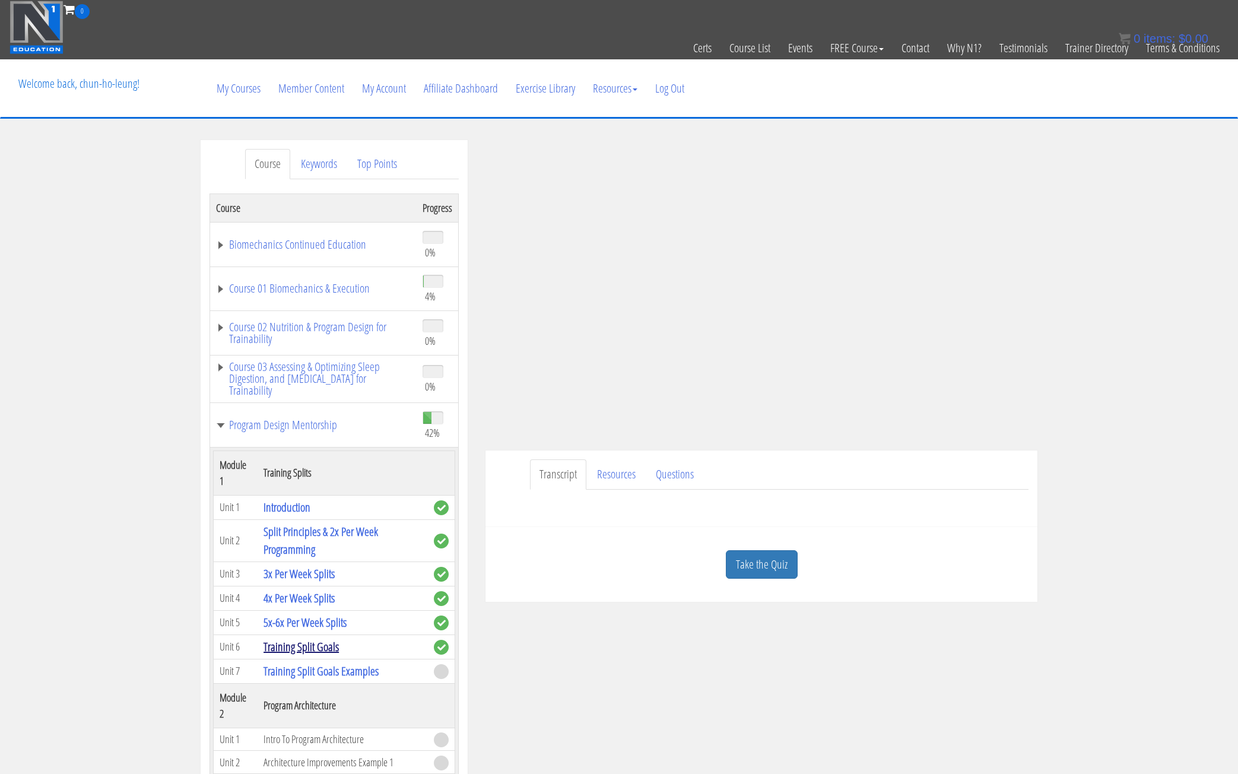
click at [303, 644] on link "Training Split Goals" at bounding box center [300, 646] width 75 height 16
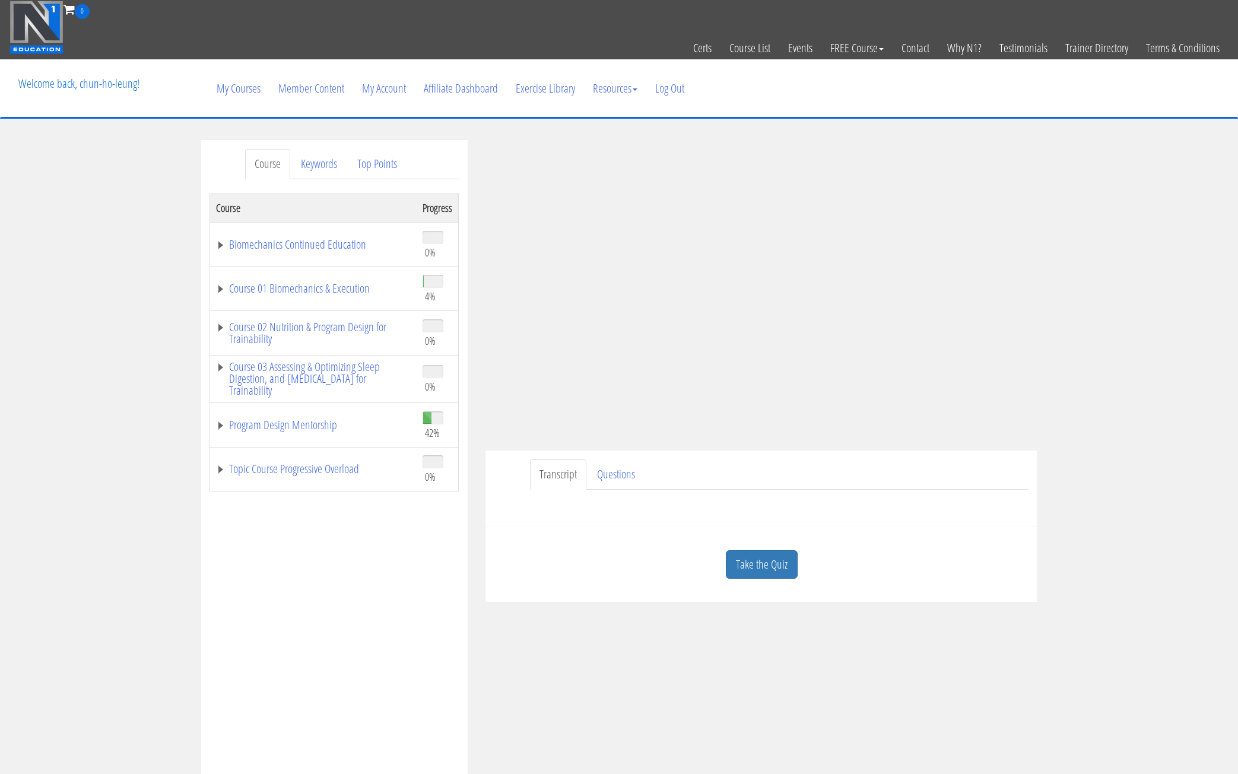
click at [558, 478] on link "Transcript" at bounding box center [558, 474] width 56 height 30
click at [217, 466] on link "Topic Course Progressive Overload" at bounding box center [313, 469] width 195 height 12
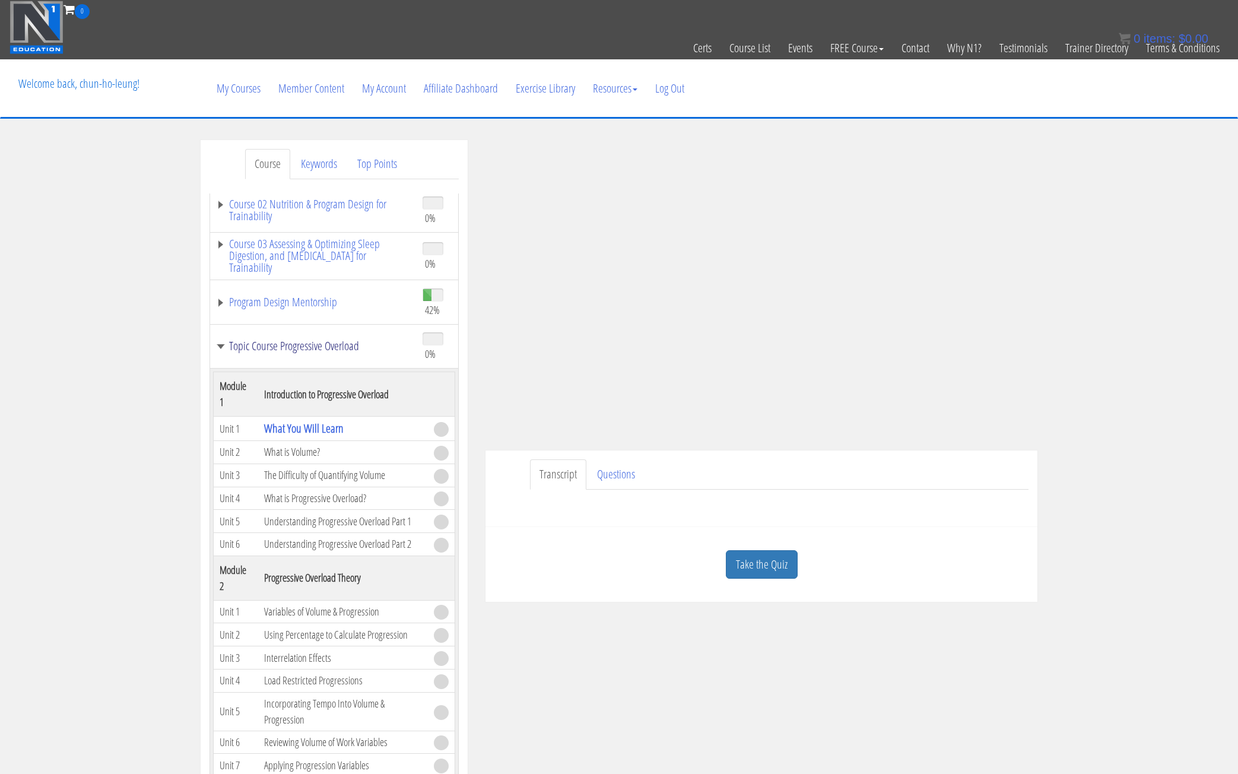
scroll to position [119, 0]
click at [224, 348] on link "Topic Course Progressive Overload" at bounding box center [313, 350] width 195 height 12
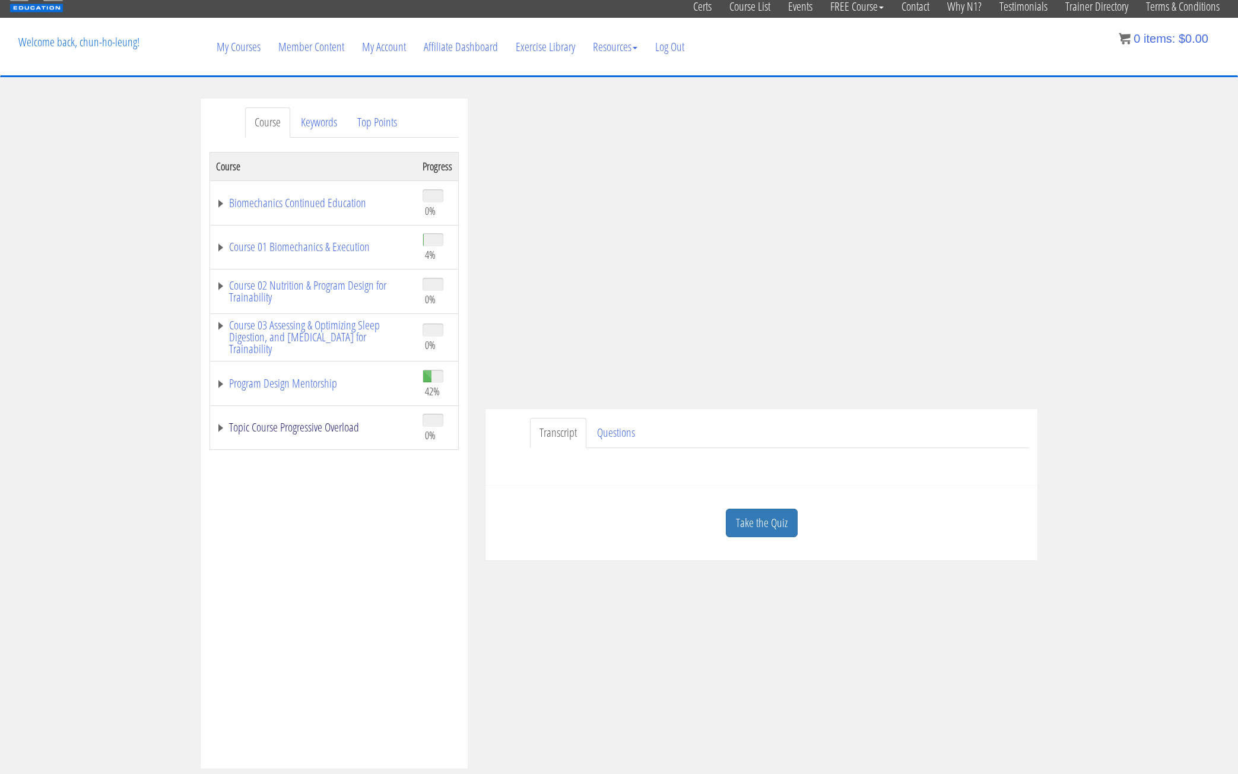
scroll to position [59, 0]
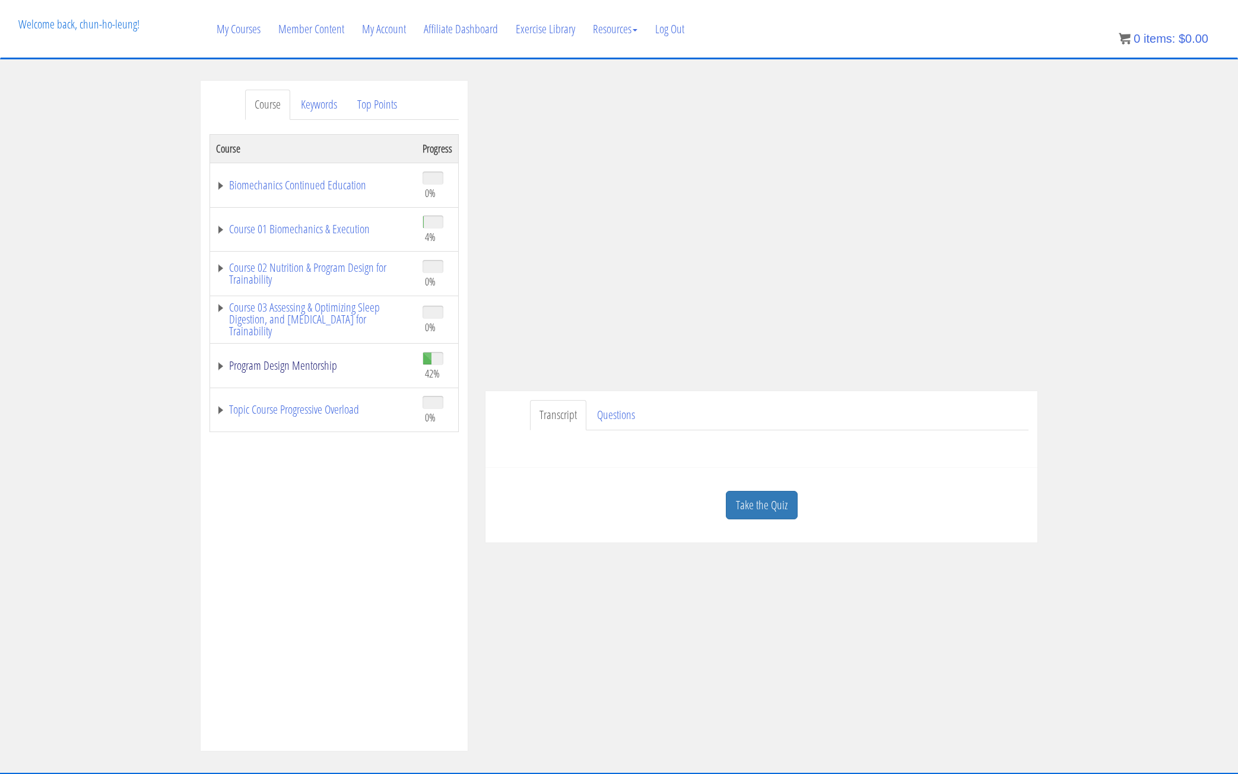
click at [224, 369] on link "Program Design Mentorship" at bounding box center [313, 366] width 195 height 12
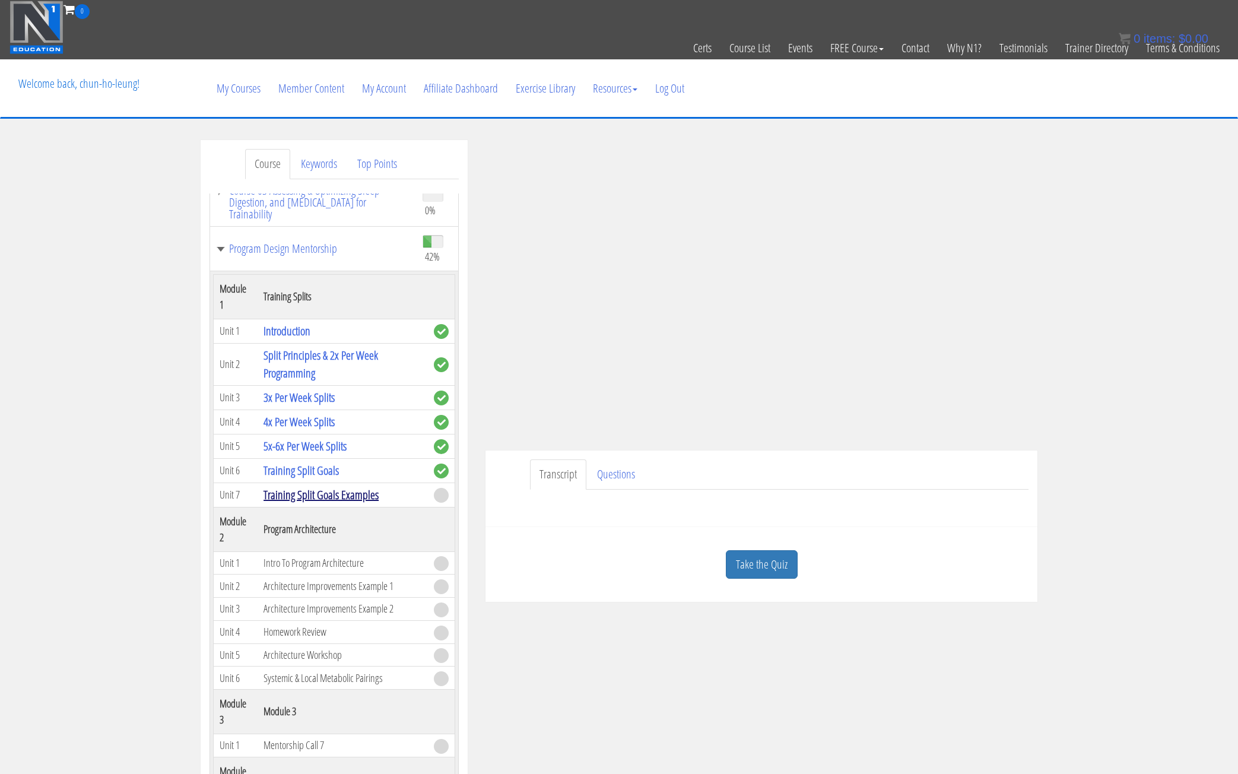
scroll to position [163, 0]
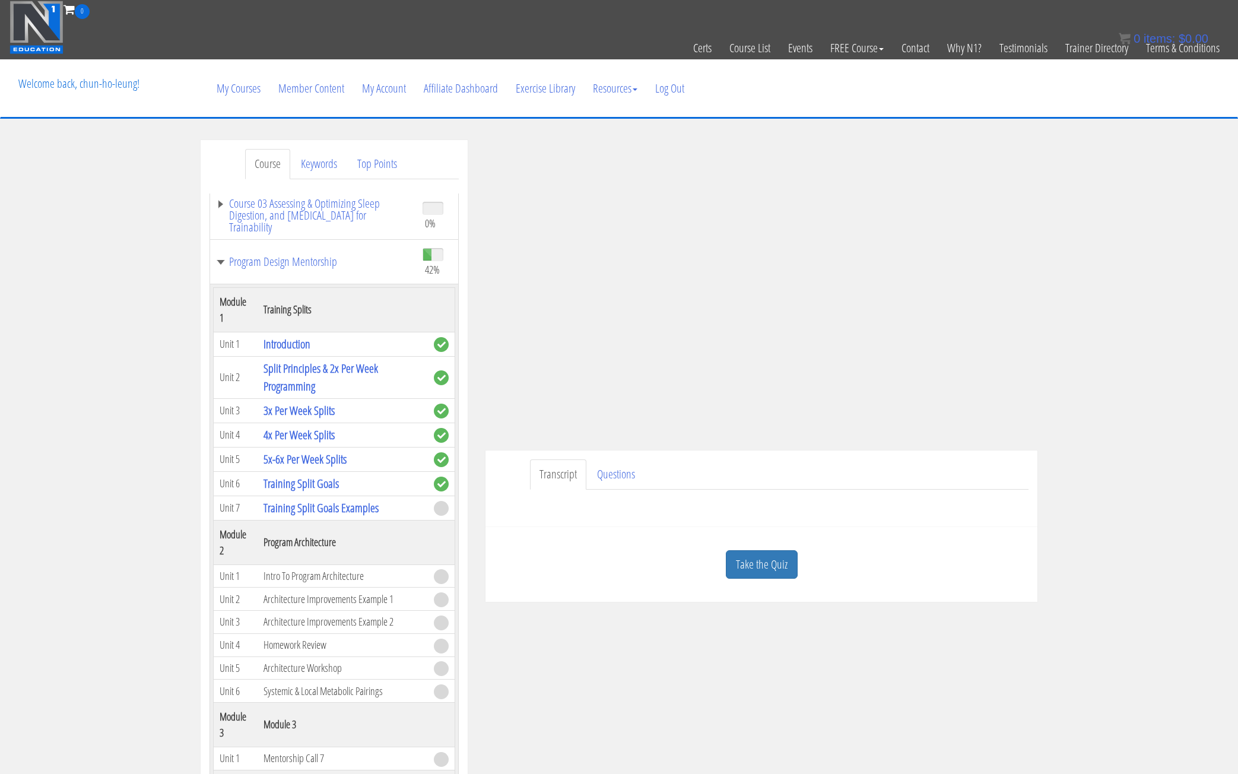
click at [754, 466] on ul "Transcript Questions" at bounding box center [779, 474] width 498 height 30
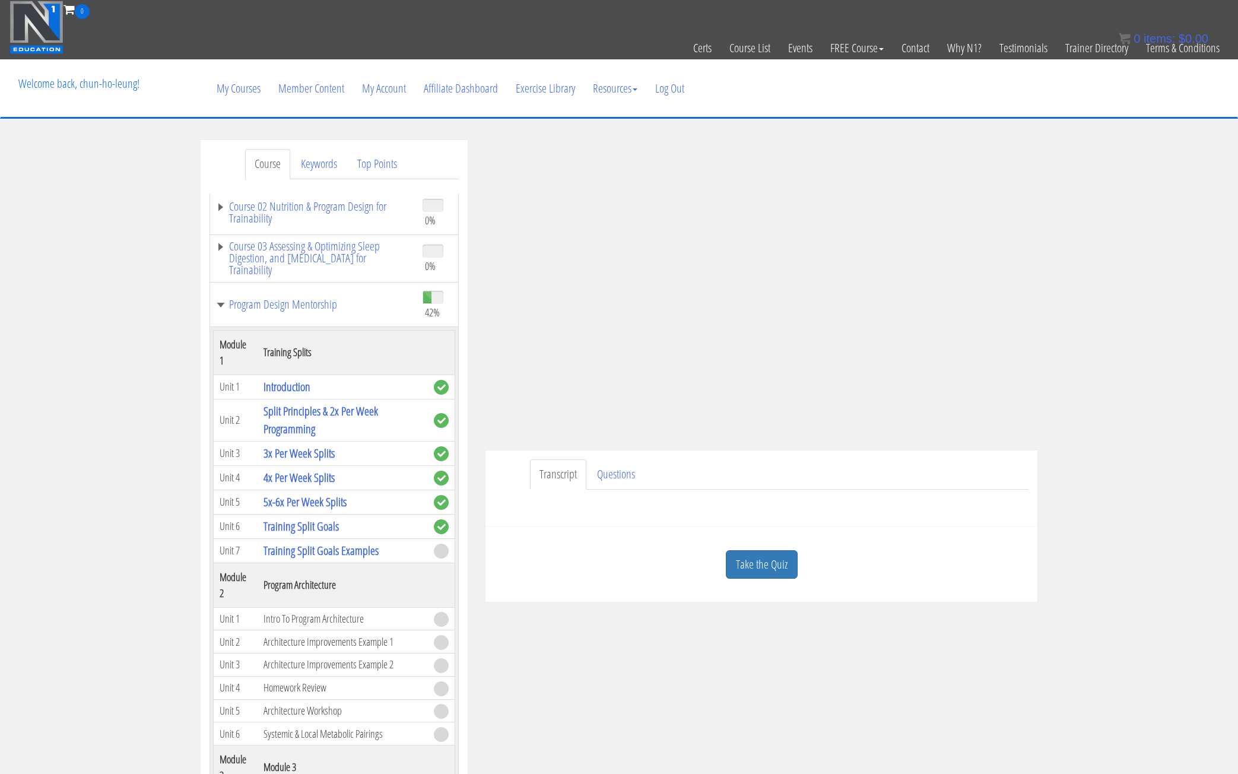
scroll to position [104, 0]
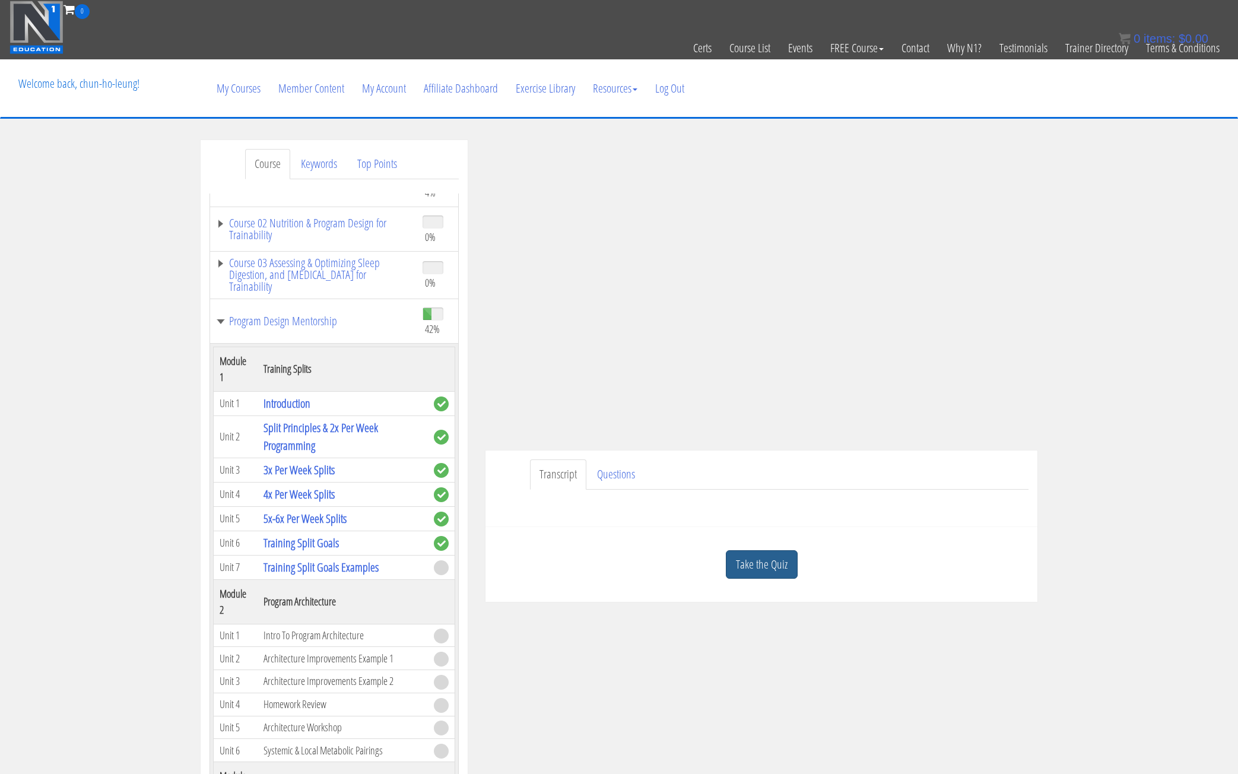
click at [777, 566] on link "Take the Quiz" at bounding box center [762, 564] width 72 height 29
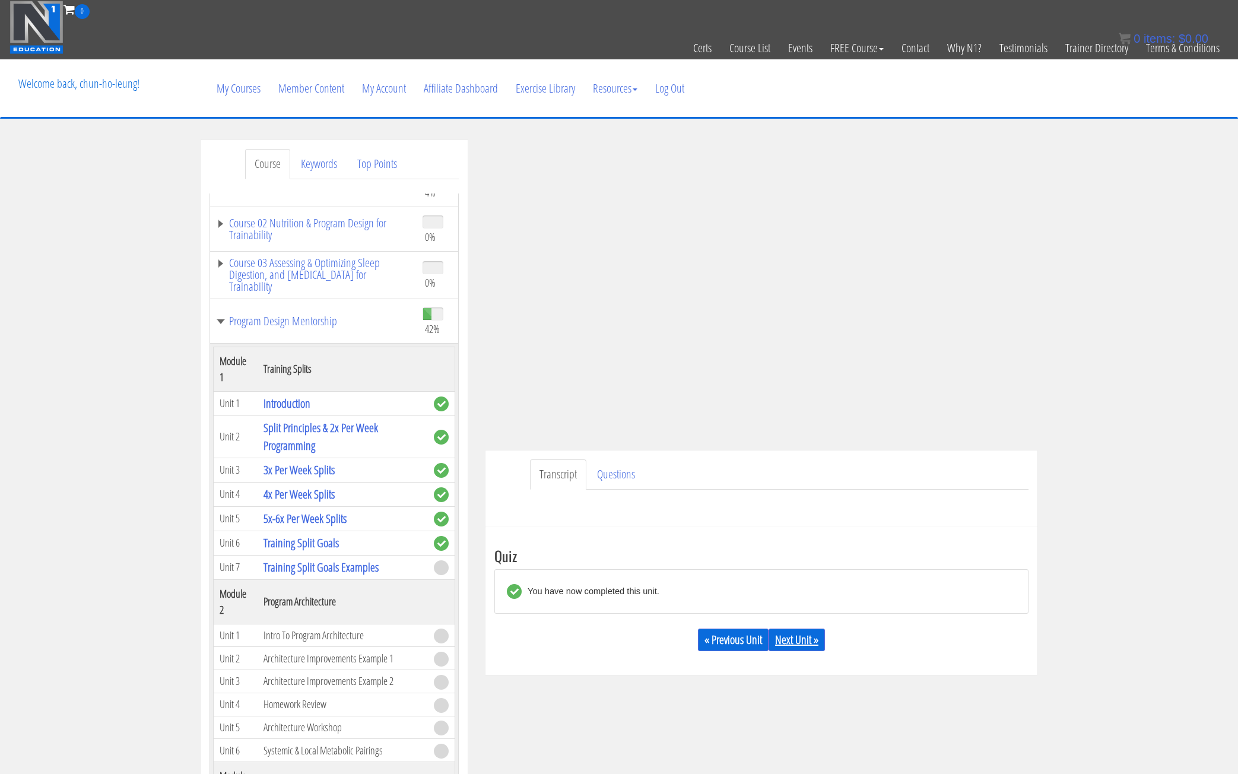
click at [800, 644] on link "Next Unit »" at bounding box center [796, 639] width 56 height 23
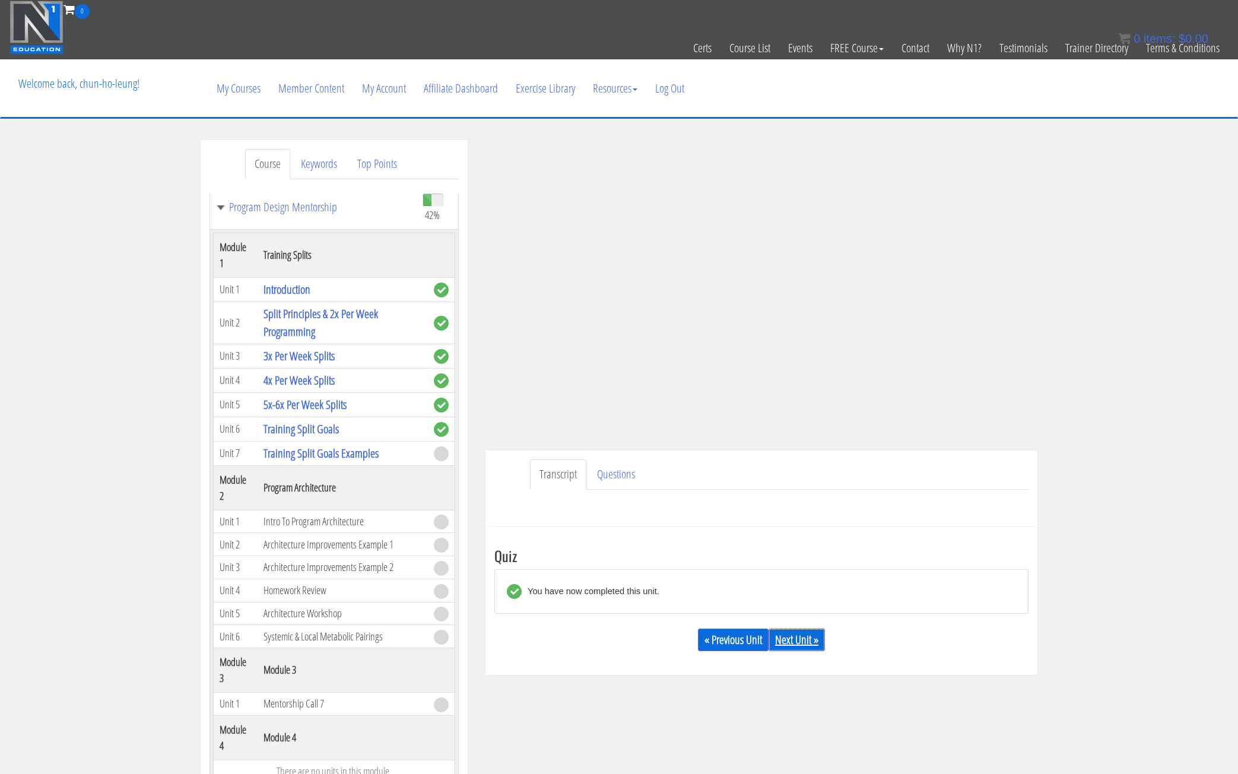
scroll to position [223, 0]
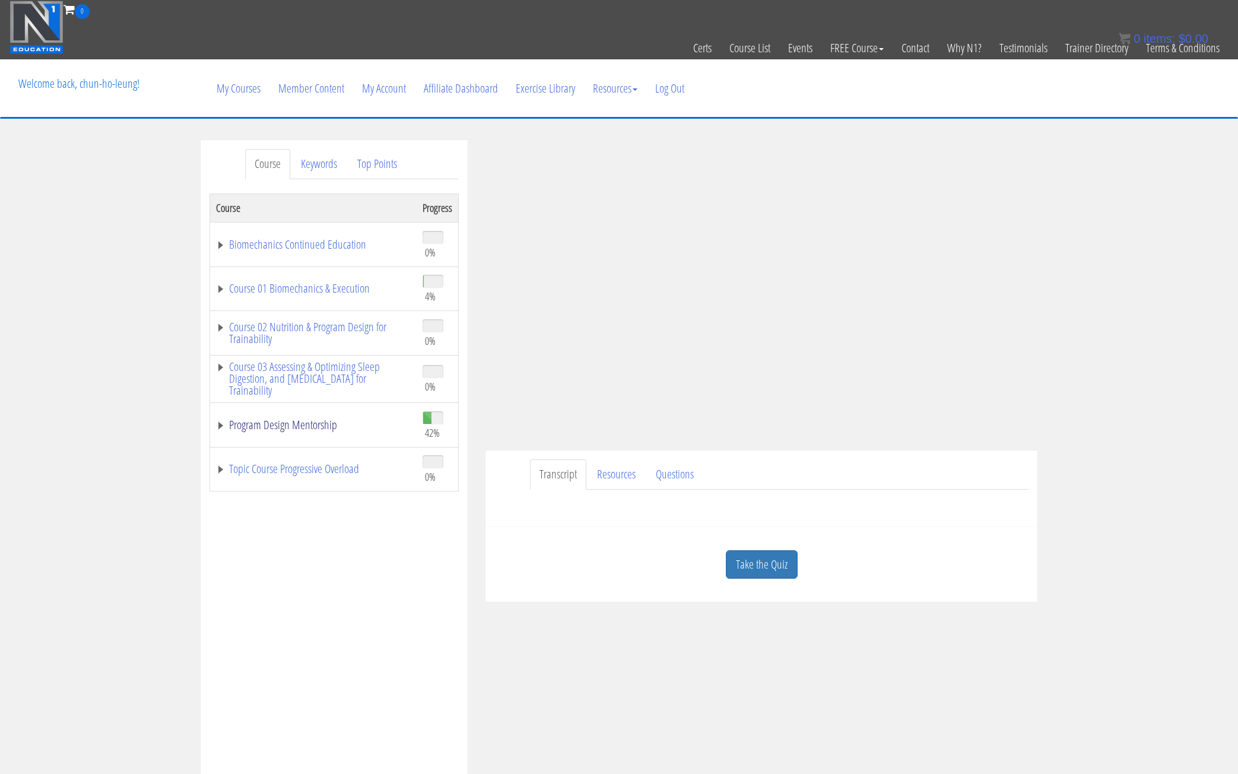
click at [220, 428] on link "Program Design Mentorship" at bounding box center [313, 425] width 195 height 12
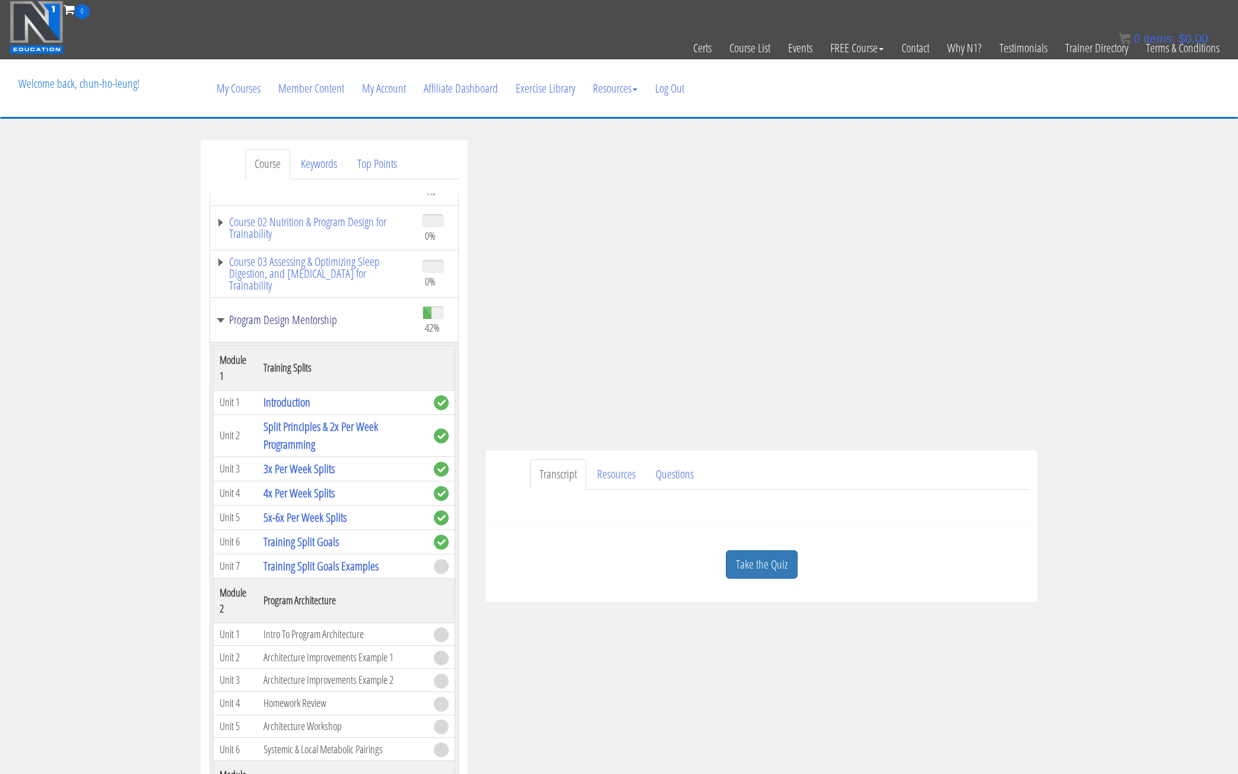
scroll to position [119, 0]
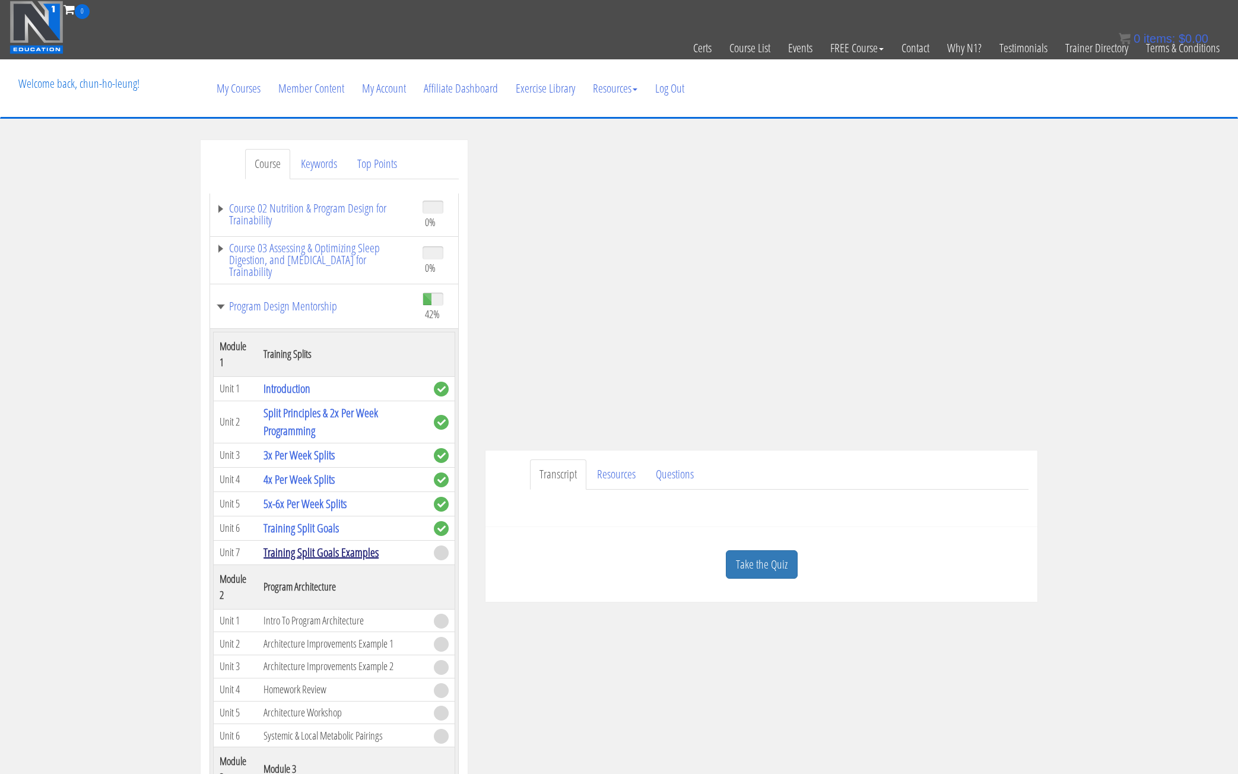
click at [293, 551] on link "Training Split Goals Examples" at bounding box center [320, 552] width 115 height 16
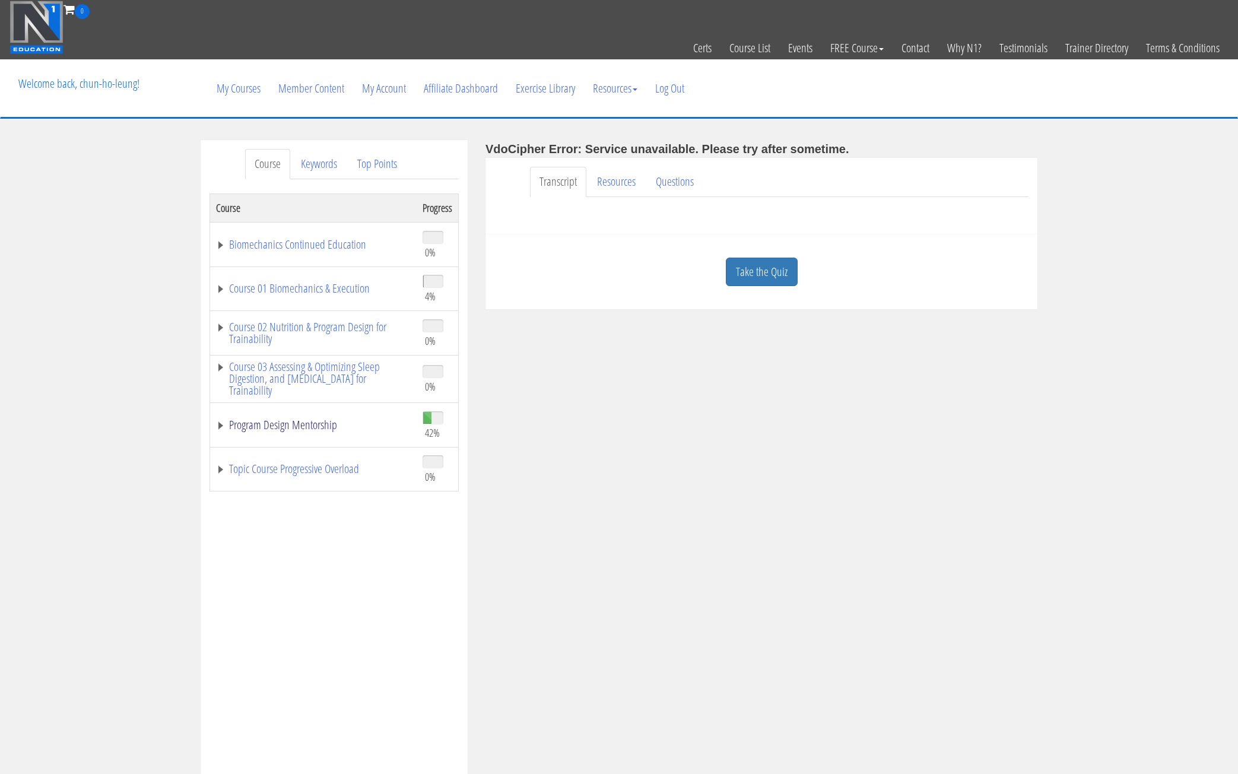
click at [218, 423] on link "Program Design Mentorship" at bounding box center [313, 425] width 195 height 12
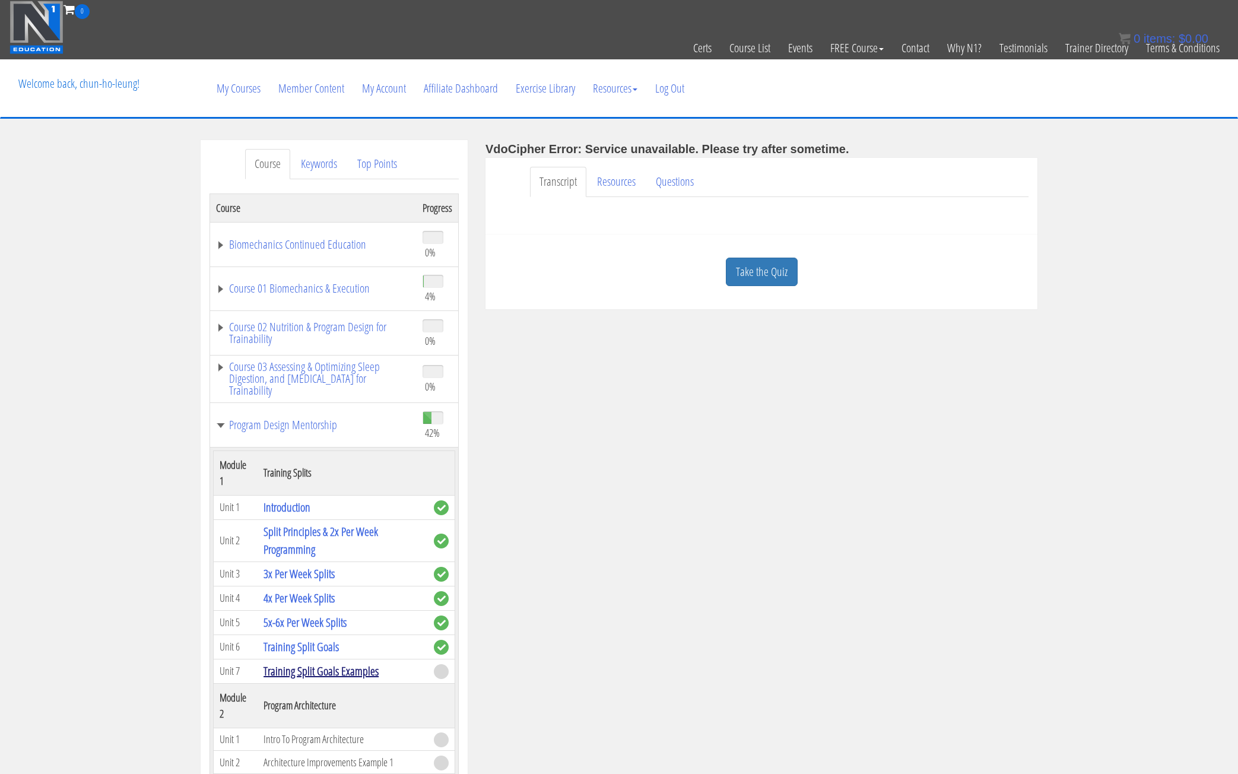
click at [313, 672] on link "Training Split Goals Examples" at bounding box center [320, 671] width 115 height 16
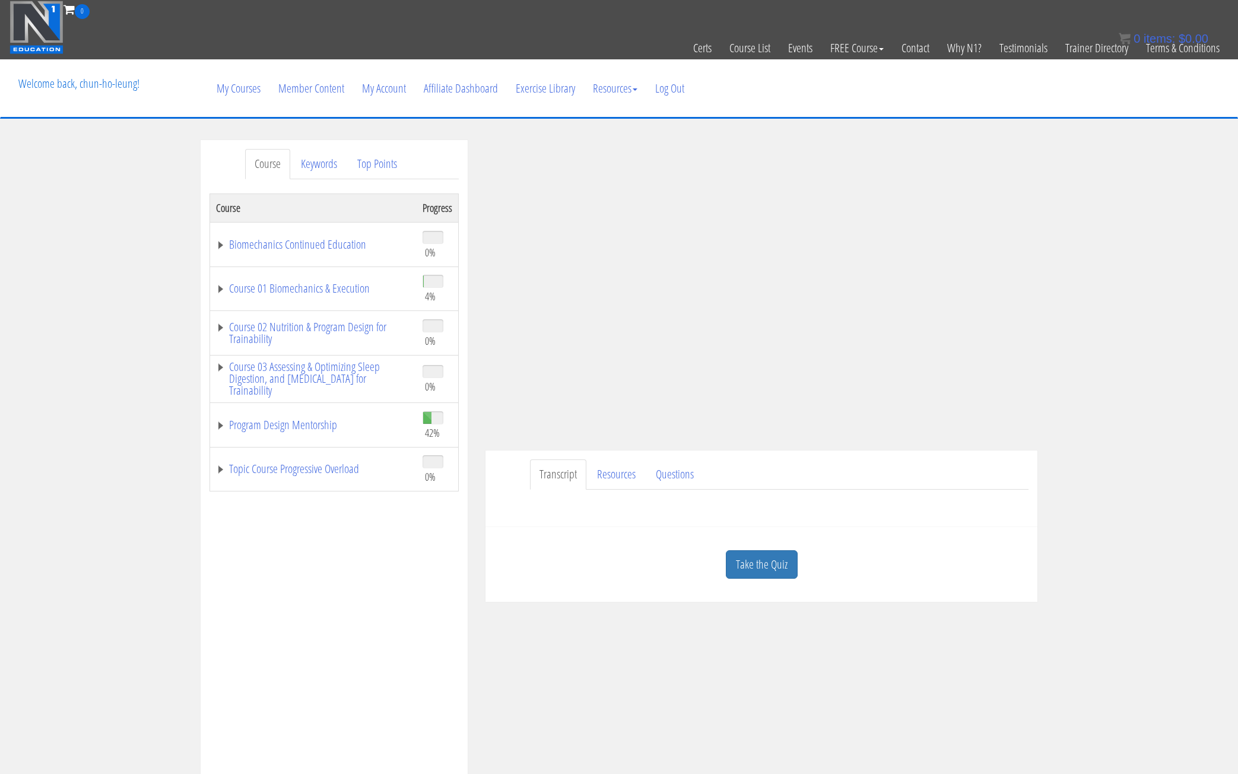
drag, startPoint x: 896, startPoint y: 517, endPoint x: 857, endPoint y: 510, distance: 39.8
click at [895, 517] on div "Homework Assignment Template SAVE A COPY to your own account and edit that. To …" at bounding box center [761, 504] width 534 height 28
click at [898, 513] on div "Homework Assignment Template SAVE A COPY to your own account and edit that. To …" at bounding box center [761, 504] width 534 height 28
click at [769, 573] on link "Take the Quiz" at bounding box center [762, 564] width 72 height 29
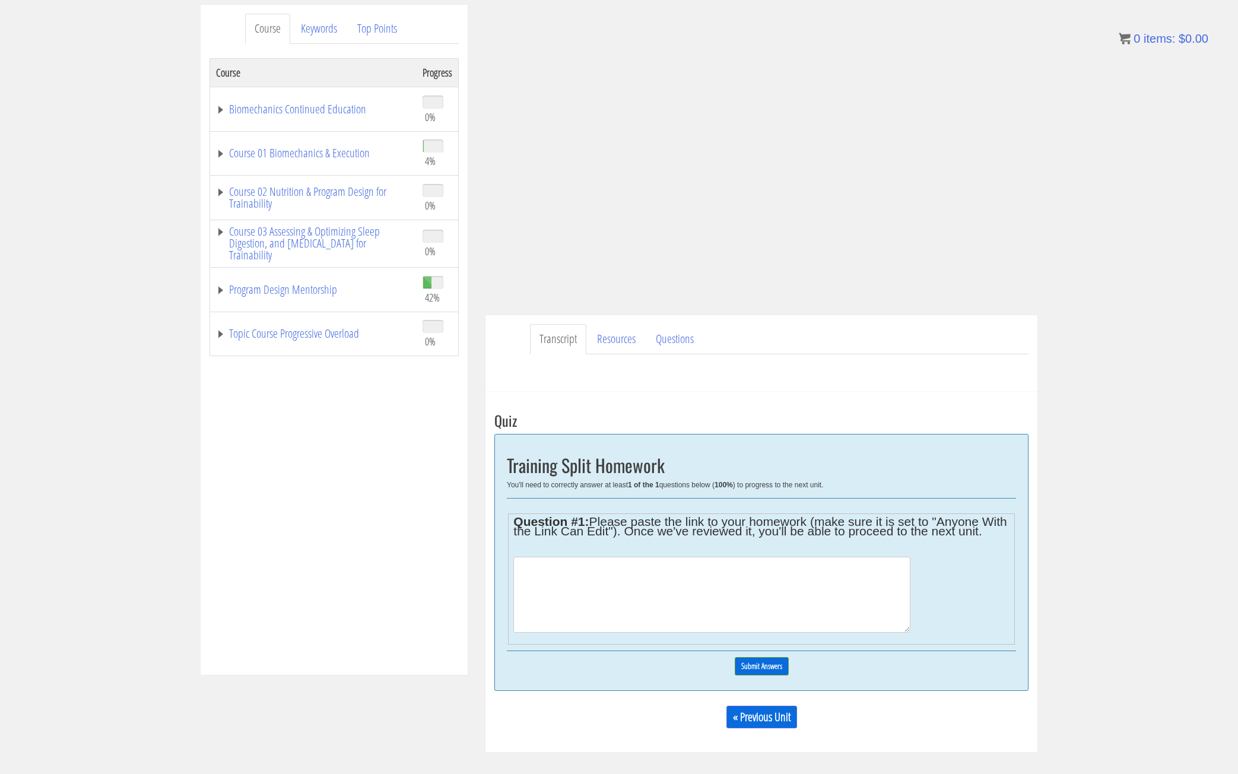
scroll to position [178, 0]
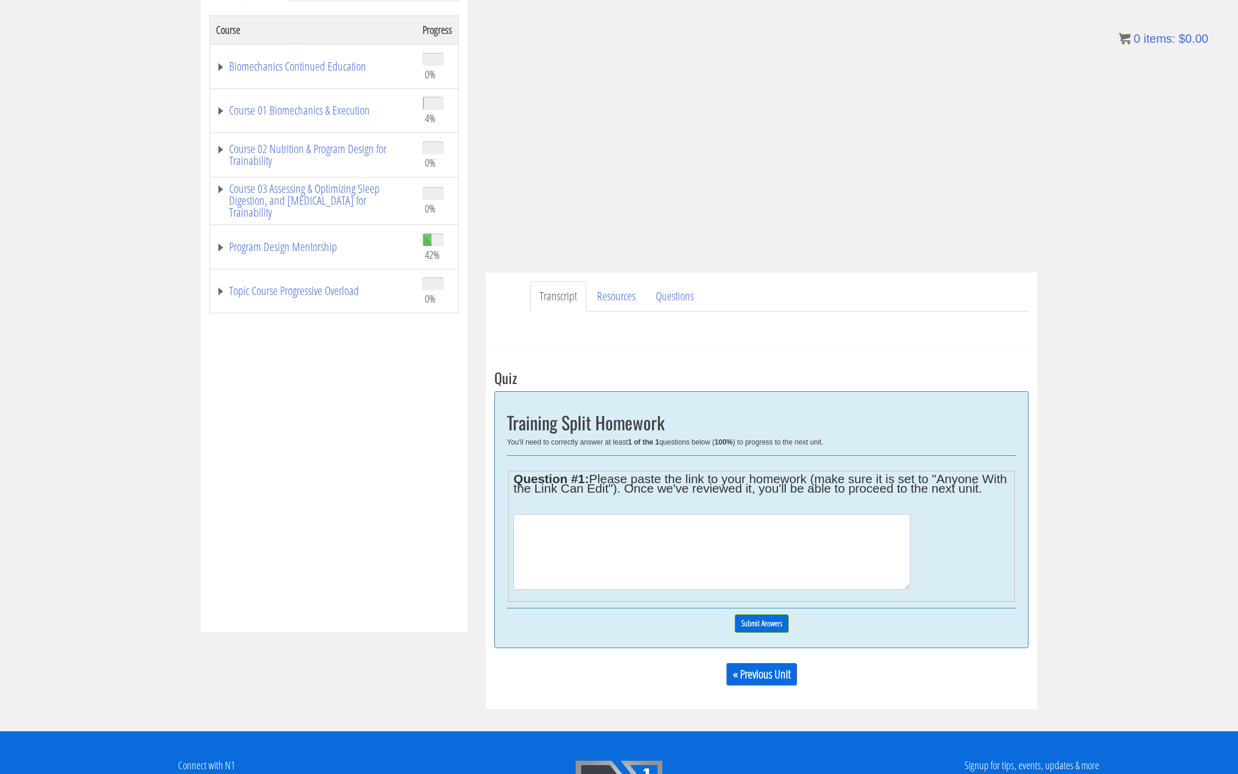
click at [725, 554] on textarea at bounding box center [711, 552] width 396 height 76
click at [215, 246] on td "Program Design Mentorship" at bounding box center [313, 247] width 207 height 45
click at [221, 246] on link "Program Design Mentorship" at bounding box center [313, 247] width 195 height 12
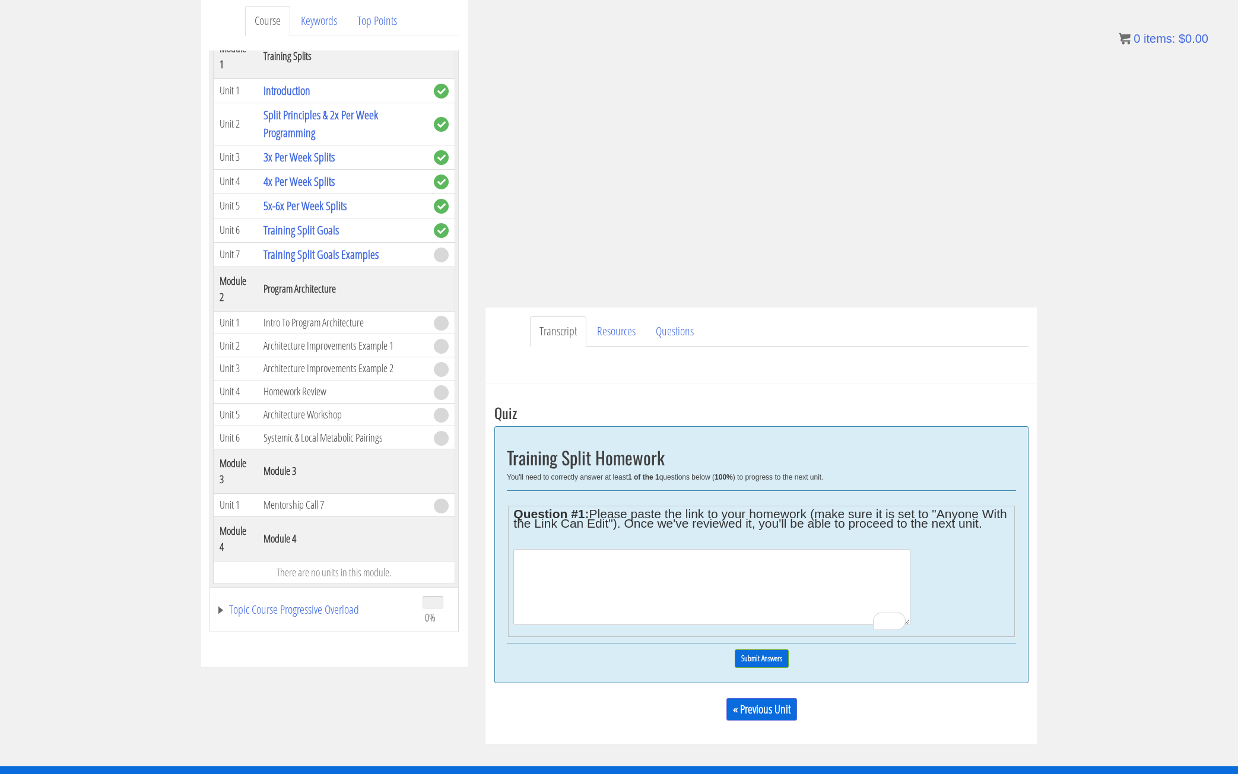
scroll to position [135, 0]
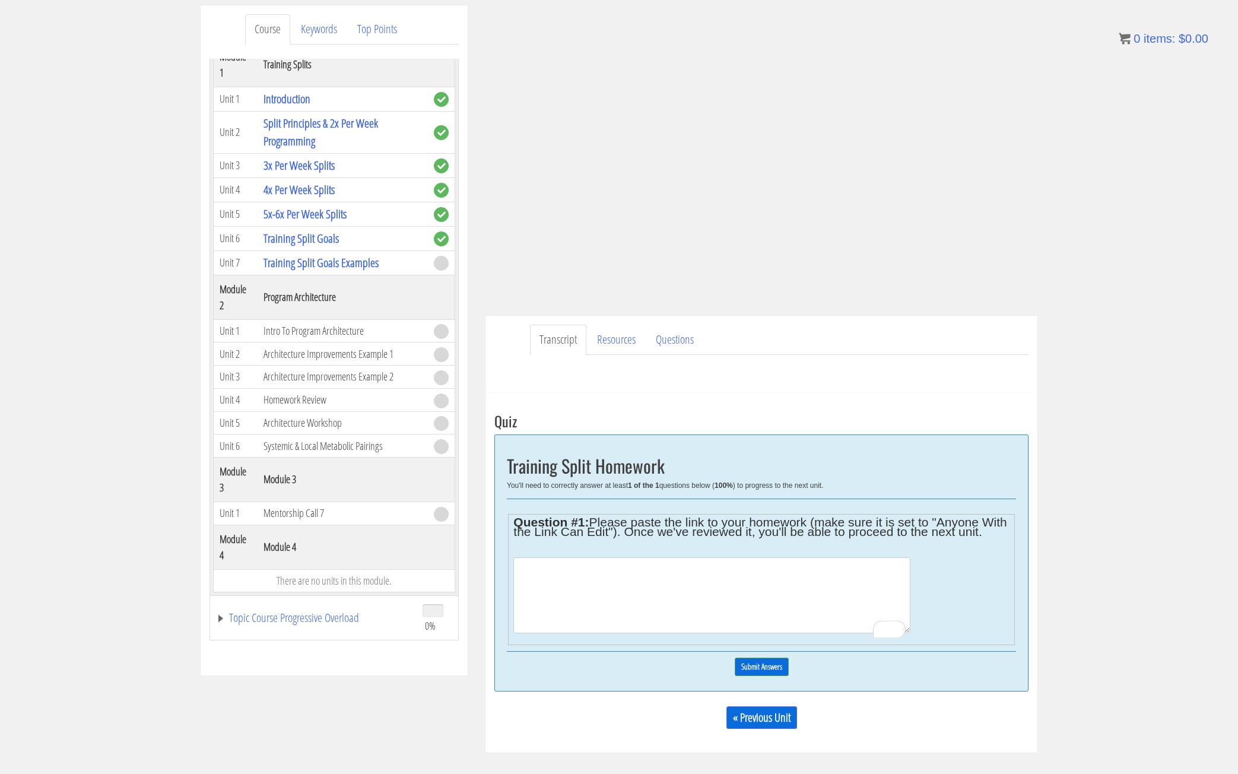
click at [614, 600] on textarea "To enrich screen reader interactions, please activate Accessibility in Grammarl…" at bounding box center [711, 595] width 396 height 76
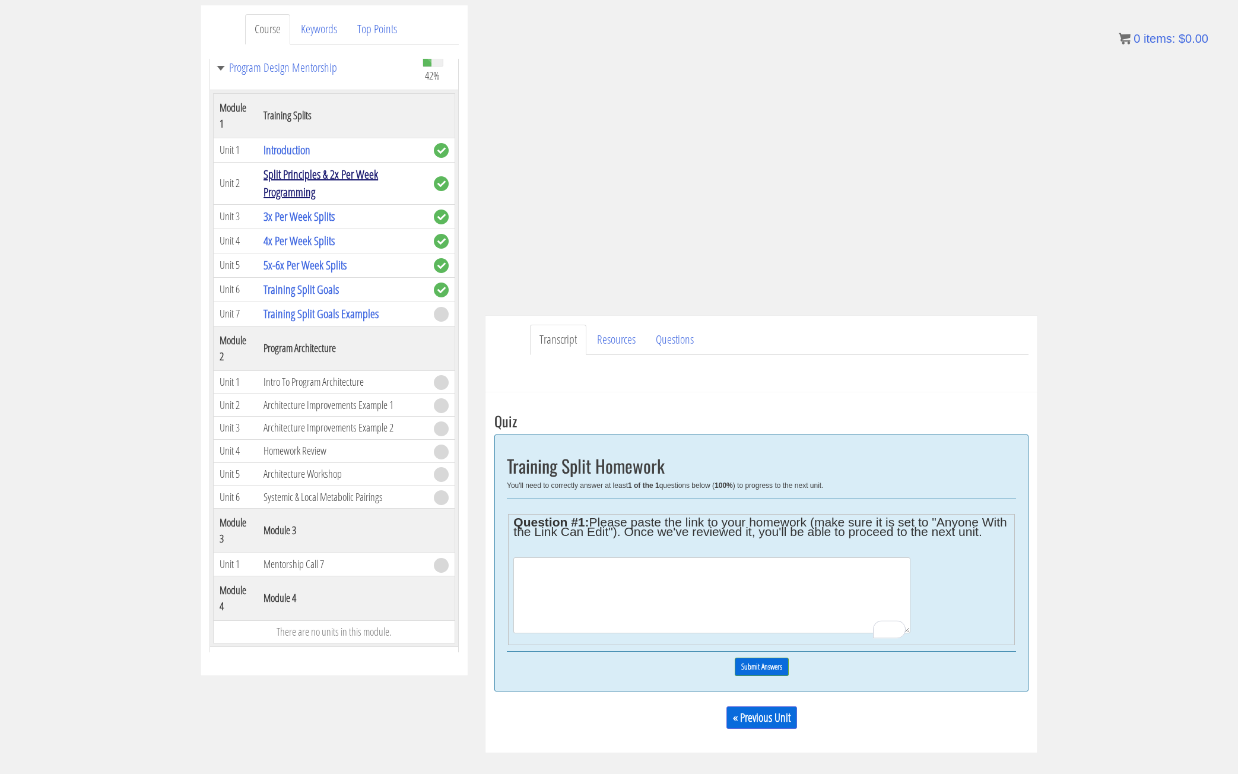
click at [315, 169] on link "Split Principles & 2x Per Week Programming" at bounding box center [320, 183] width 115 height 34
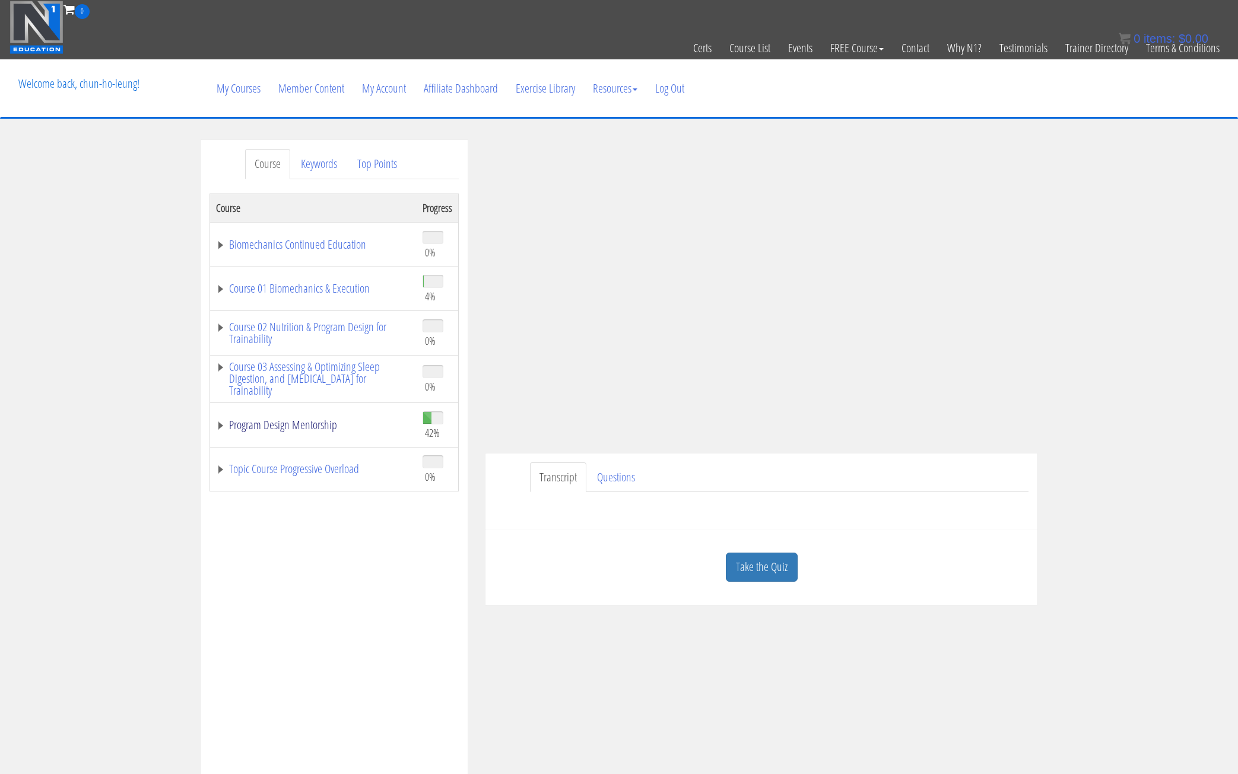
click at [217, 425] on link "Program Design Mentorship" at bounding box center [313, 425] width 195 height 12
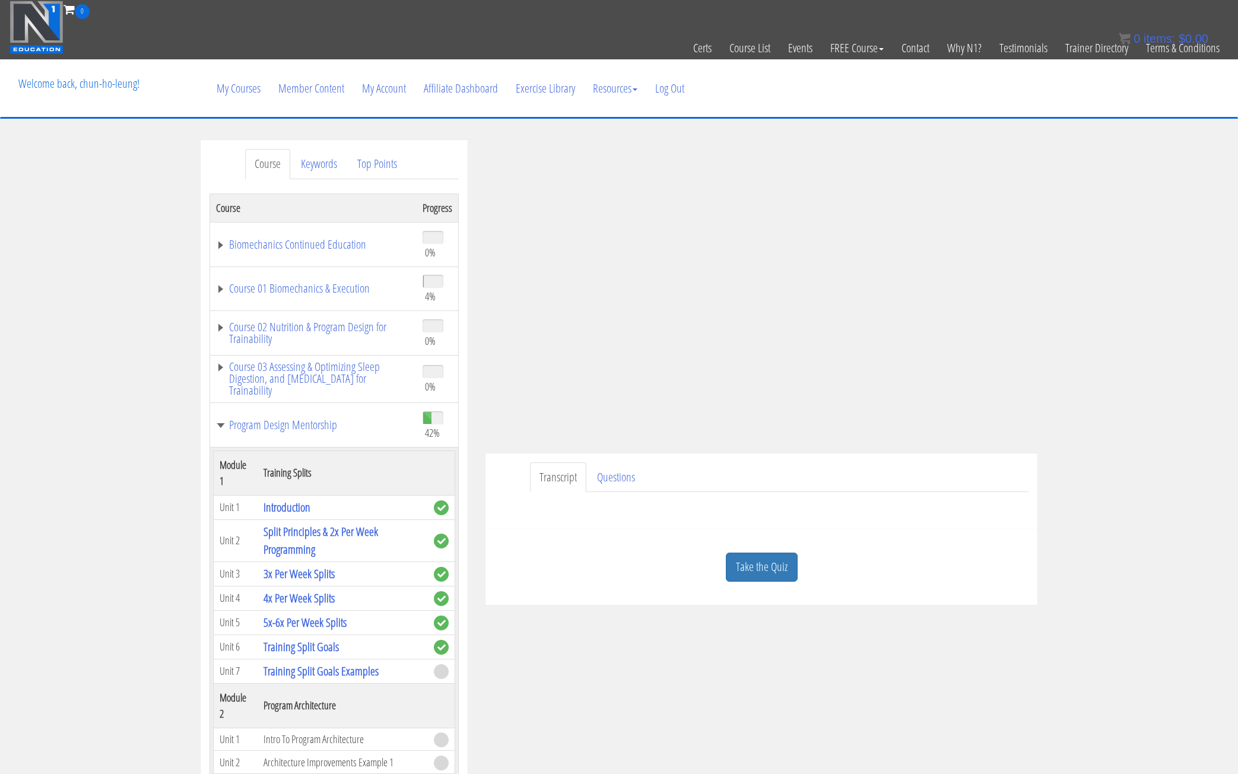
click at [891, 506] on div "Submit Questions HERE to be covered on the next live call." at bounding box center [761, 506] width 534 height 28
click at [881, 468] on ul "Transcript Questions" at bounding box center [779, 477] width 498 height 30
click at [995, 478] on ul "Transcript Questions" at bounding box center [779, 477] width 498 height 30
click at [869, 501] on div "Submit Questions HERE to be covered on the next live call." at bounding box center [761, 506] width 534 height 28
click at [41, 192] on div "Course Keywords Top Points Course Progress Biomechanics Continued Education 0% …" at bounding box center [619, 475] width 1238 height 671
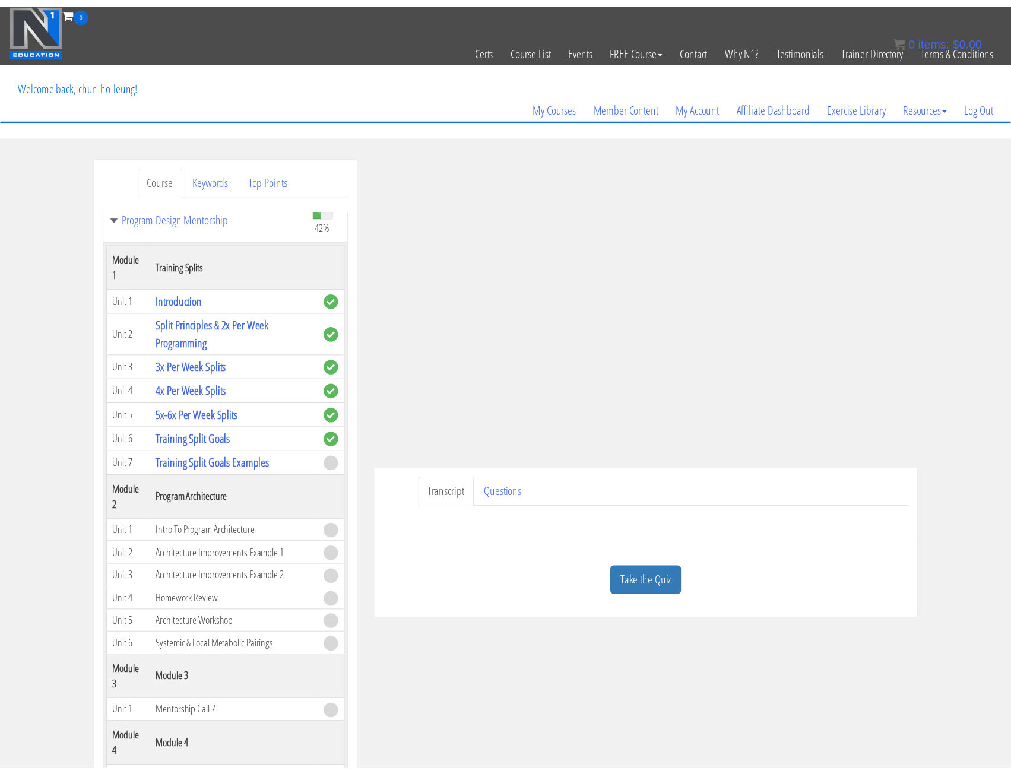
scroll to position [237, 0]
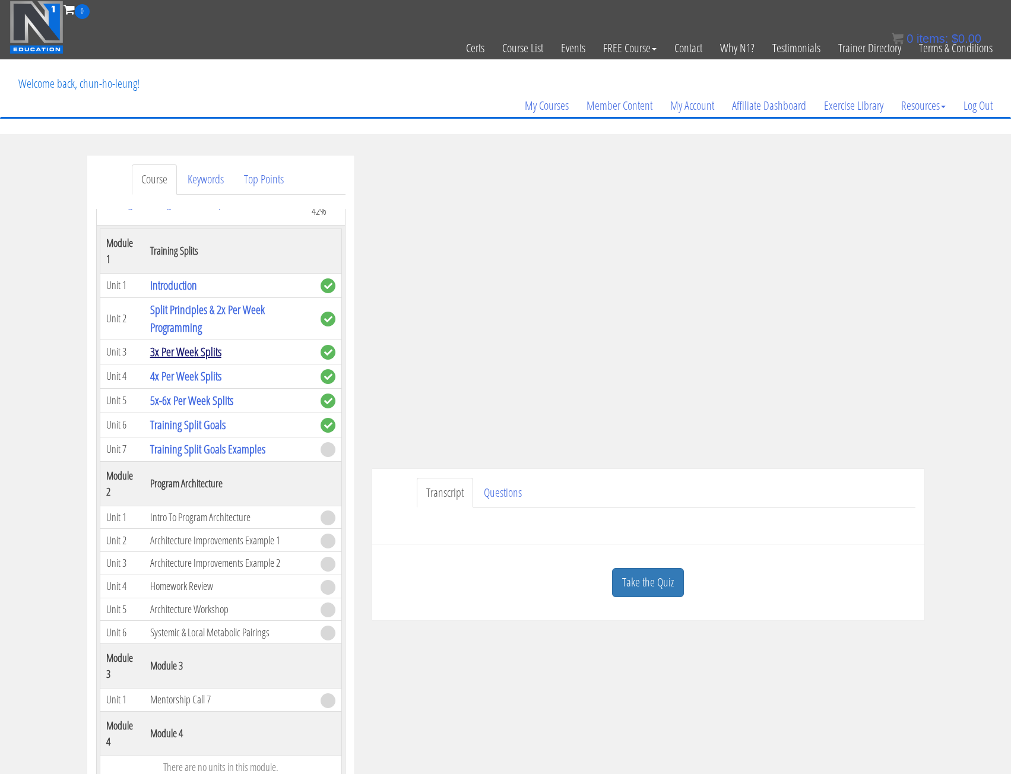
click at [194, 347] on link "3x Per Week Splits" at bounding box center [185, 352] width 71 height 16
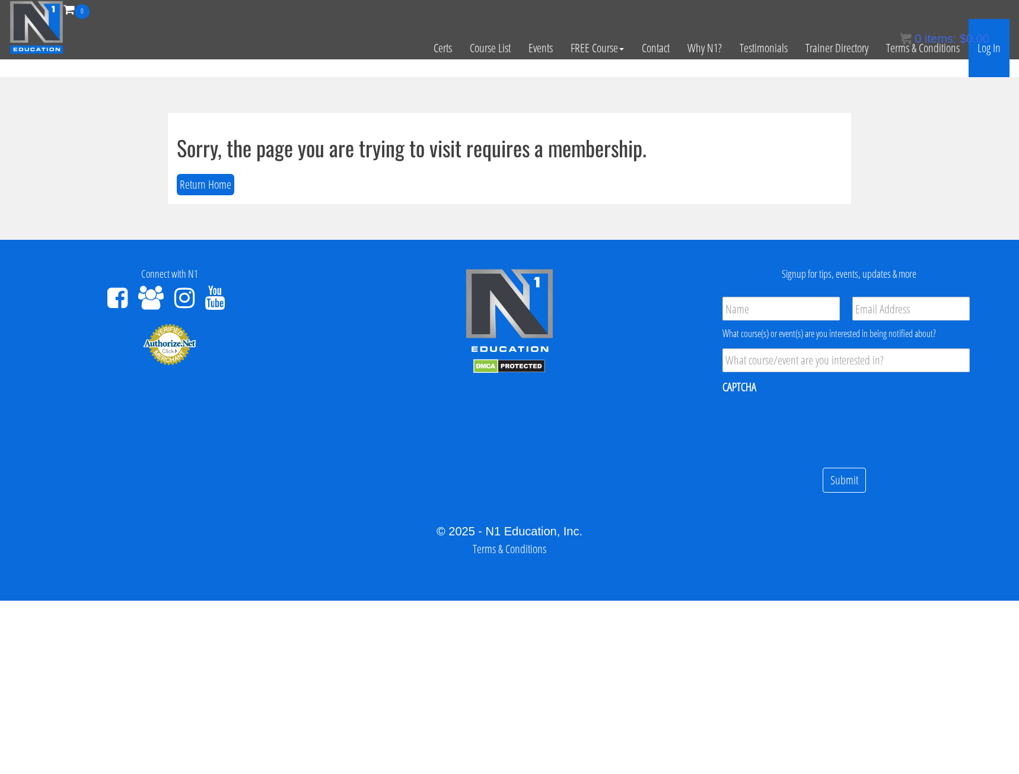
click at [983, 50] on link "Log In" at bounding box center [989, 48] width 41 height 58
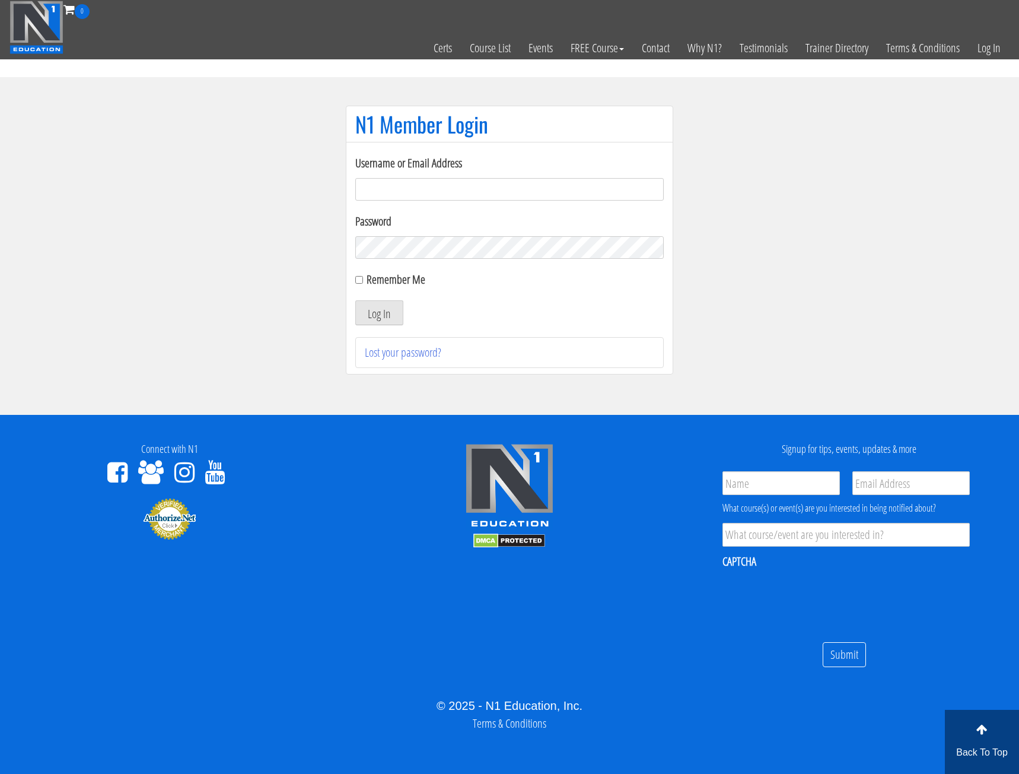
click at [384, 179] on input "Username or Email Address" at bounding box center [509, 189] width 309 height 23
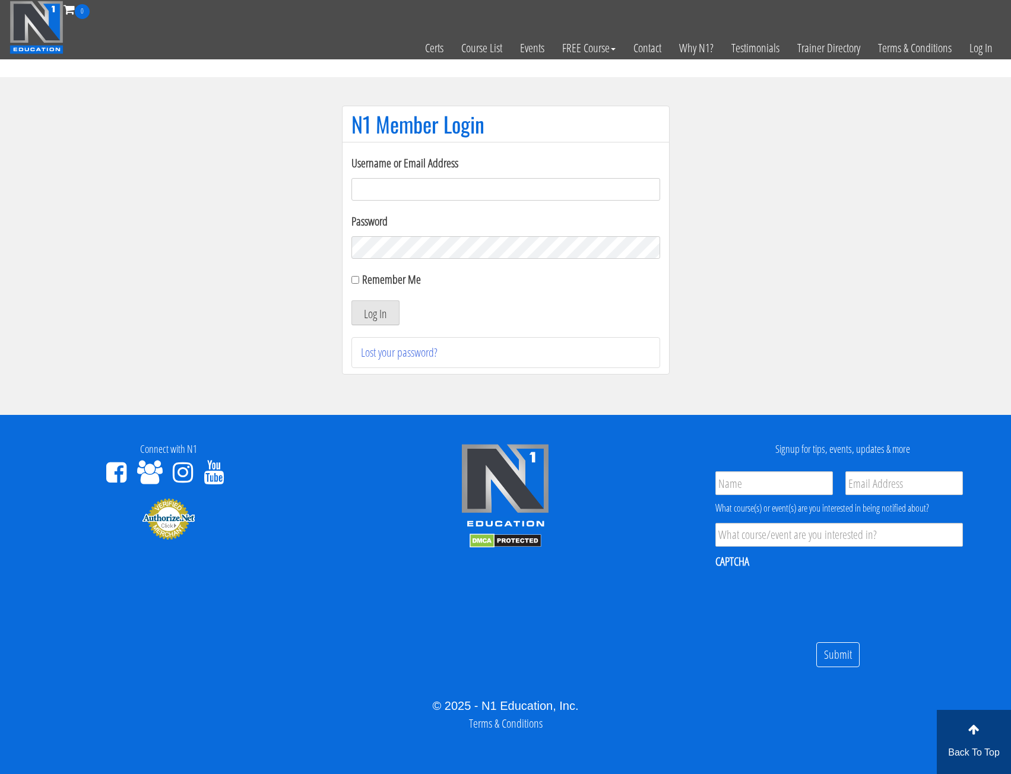
type input "[EMAIL_ADDRESS][DOMAIN_NAME]"
click at [351, 300] on button "Log In" at bounding box center [375, 312] width 48 height 25
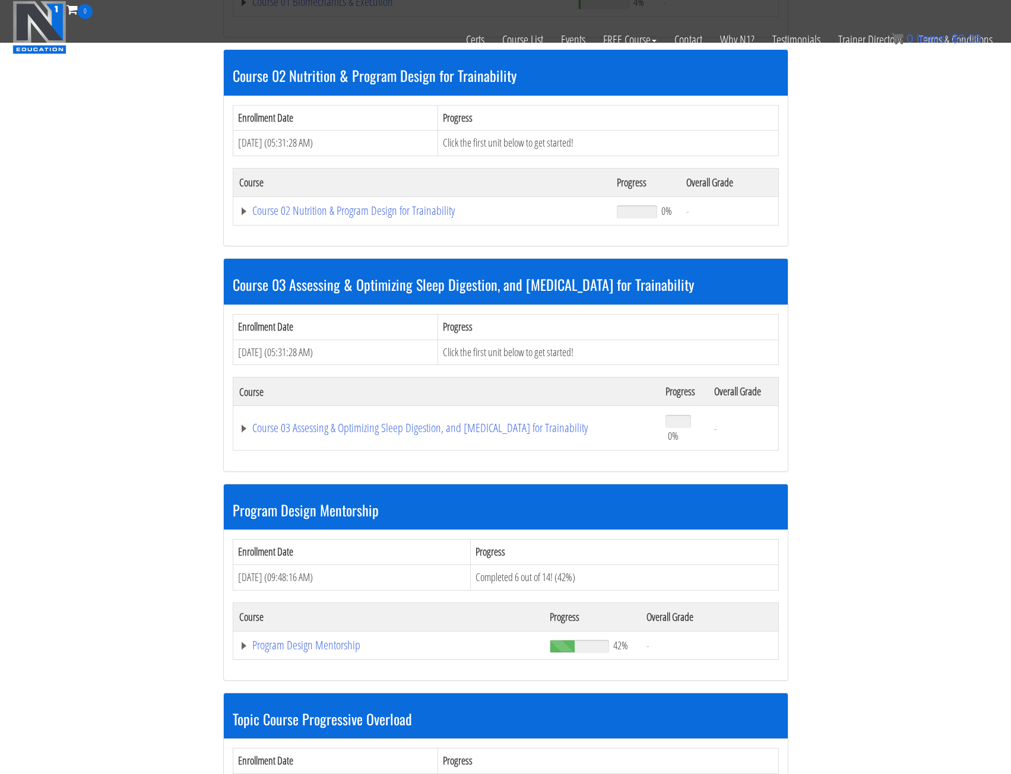
scroll to position [712, 0]
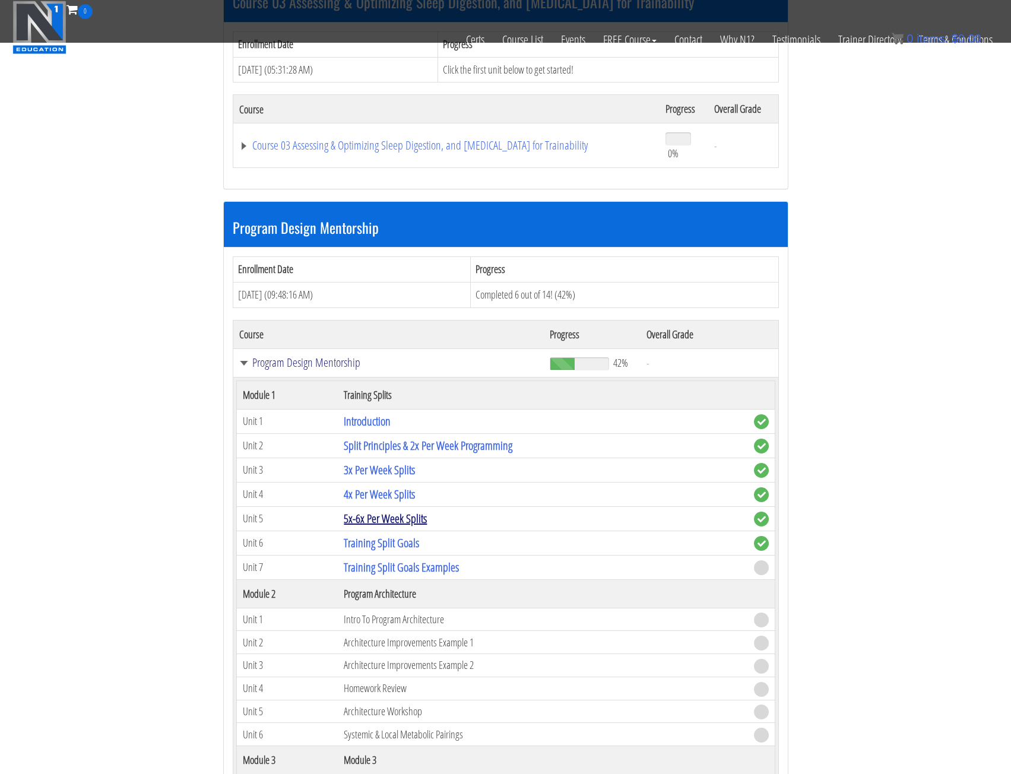
scroll to position [831, 0]
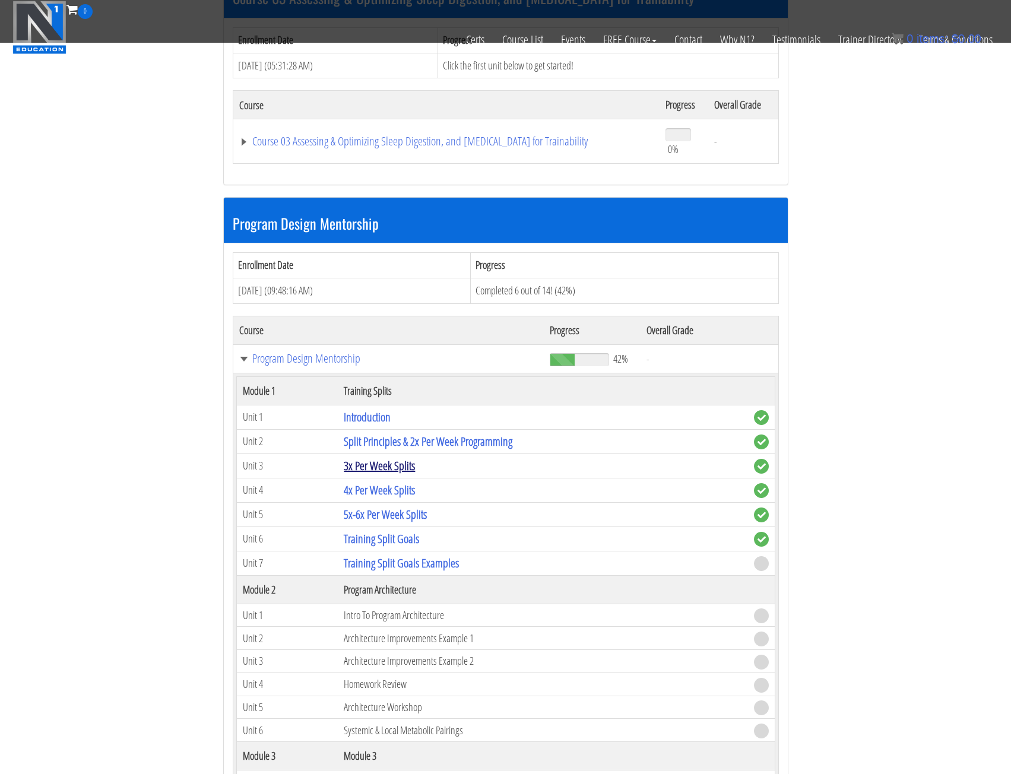
click at [385, 464] on link "3x Per Week Splits" at bounding box center [379, 466] width 71 height 16
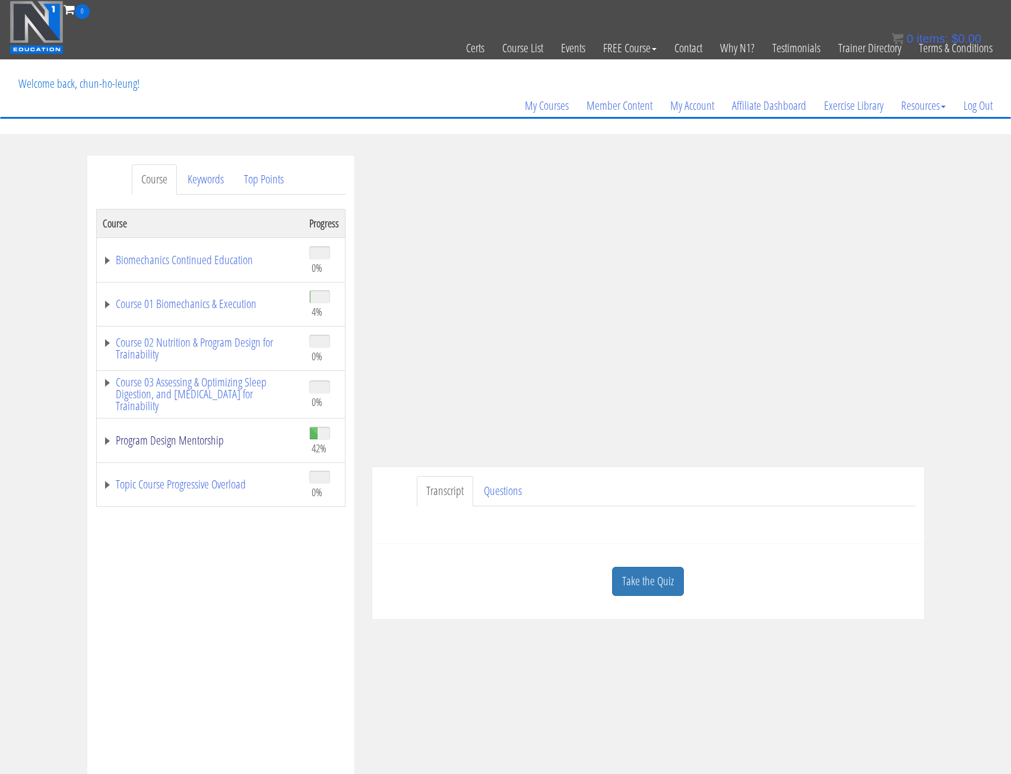
click at [123, 441] on link "Program Design Mentorship" at bounding box center [200, 440] width 195 height 12
